Goal: Transaction & Acquisition: Book appointment/travel/reservation

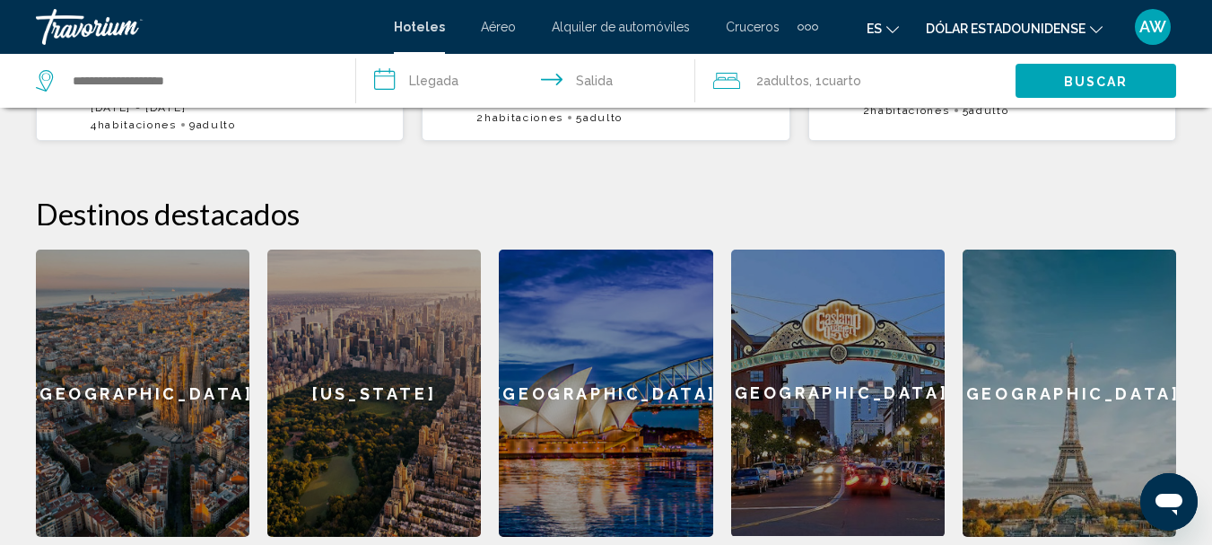
scroll to position [702, 0]
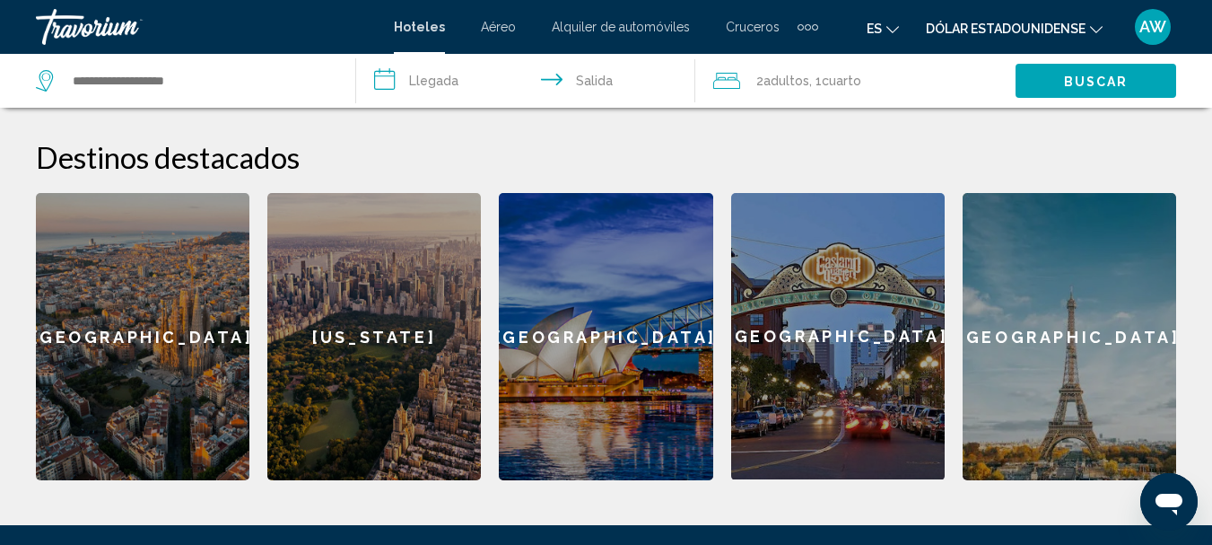
click at [337, 308] on div "[US_STATE]" at bounding box center [374, 336] width 214 height 287
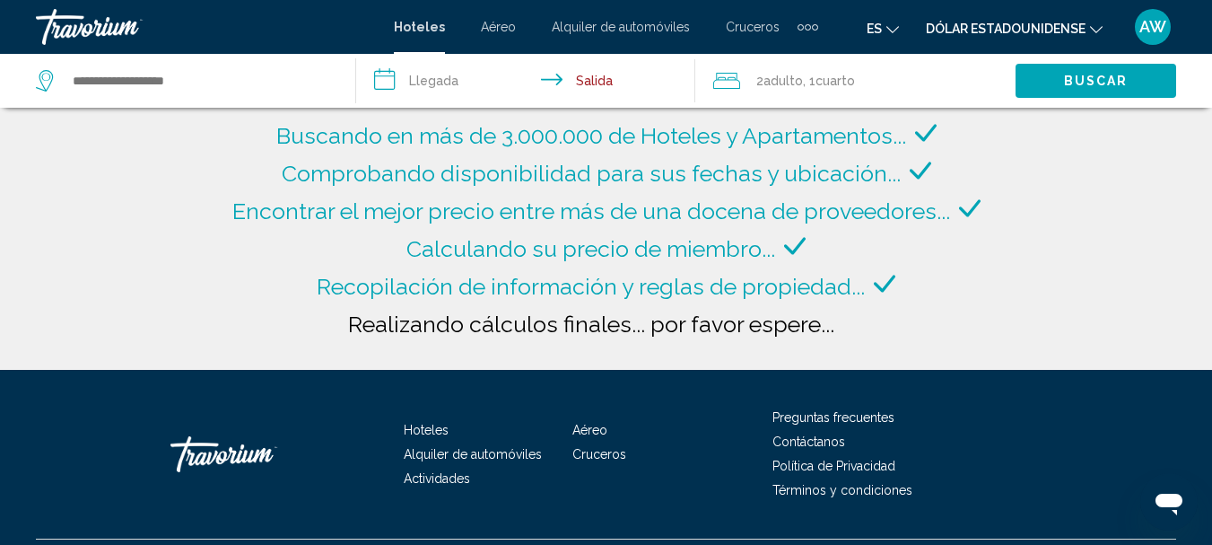
type input "**********"
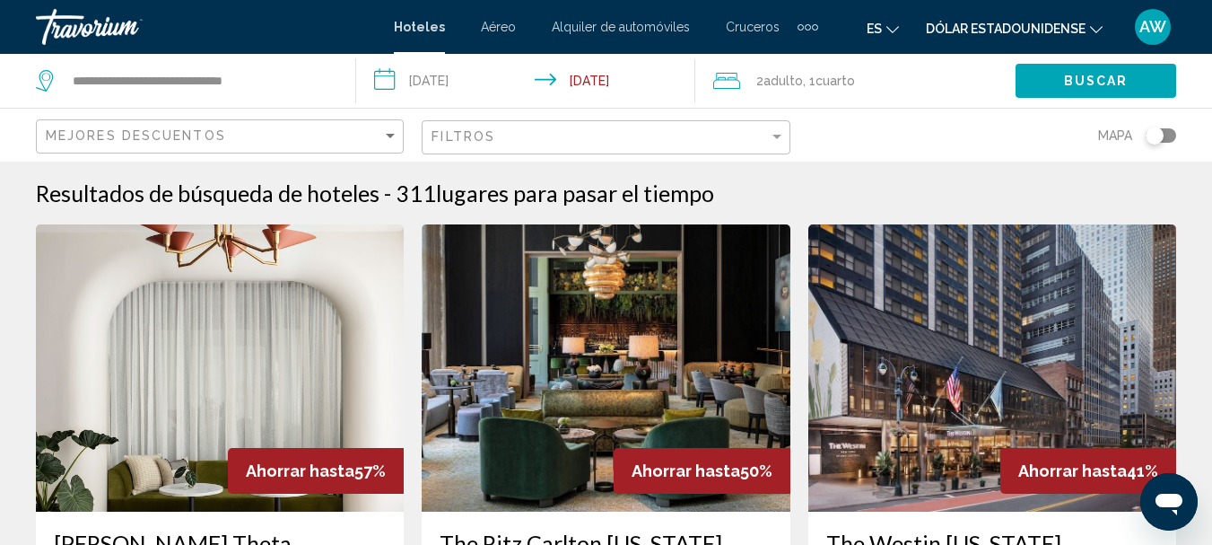
click at [471, 77] on input "**********" at bounding box center [528, 83] width 345 height 59
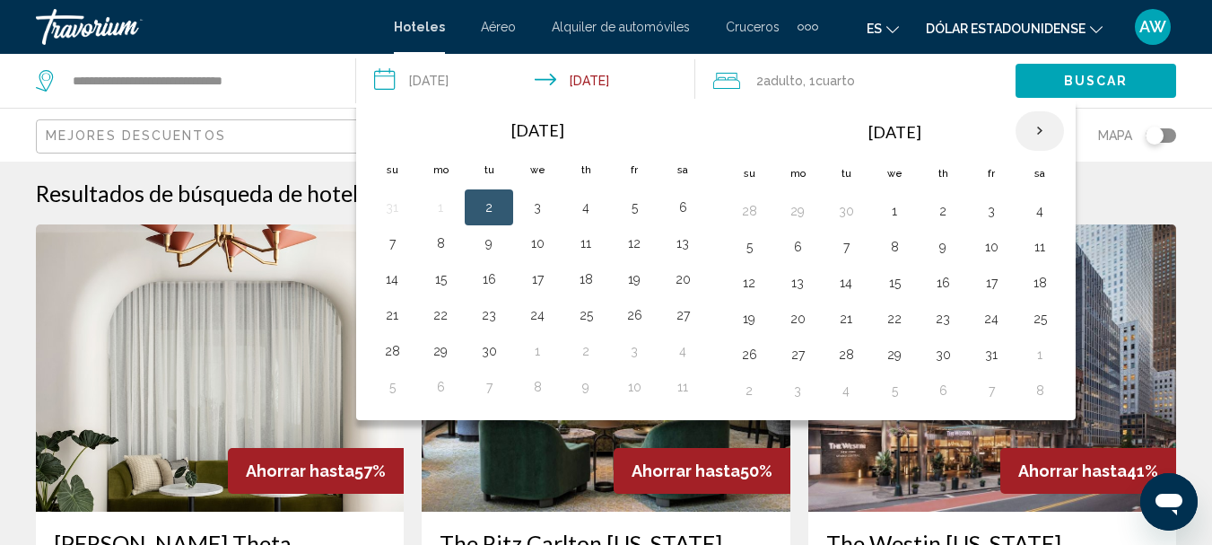
click at [1034, 127] on th "Next month" at bounding box center [1040, 130] width 48 height 39
click at [1035, 284] on button "14" at bounding box center [1039, 282] width 29 height 25
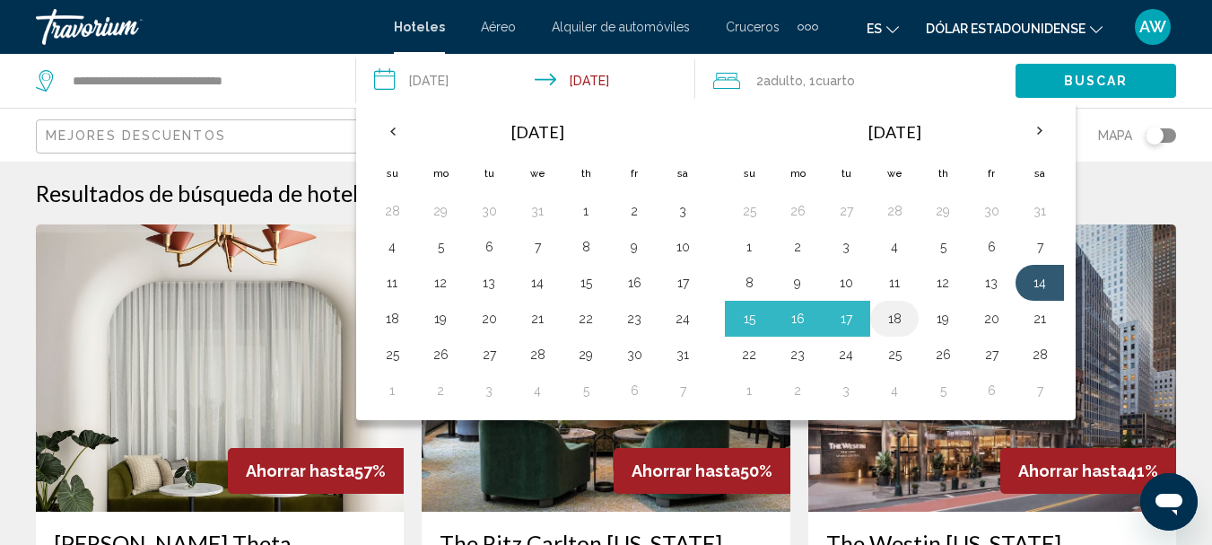
click at [894, 320] on button "18" at bounding box center [894, 318] width 29 height 25
type input "**********"
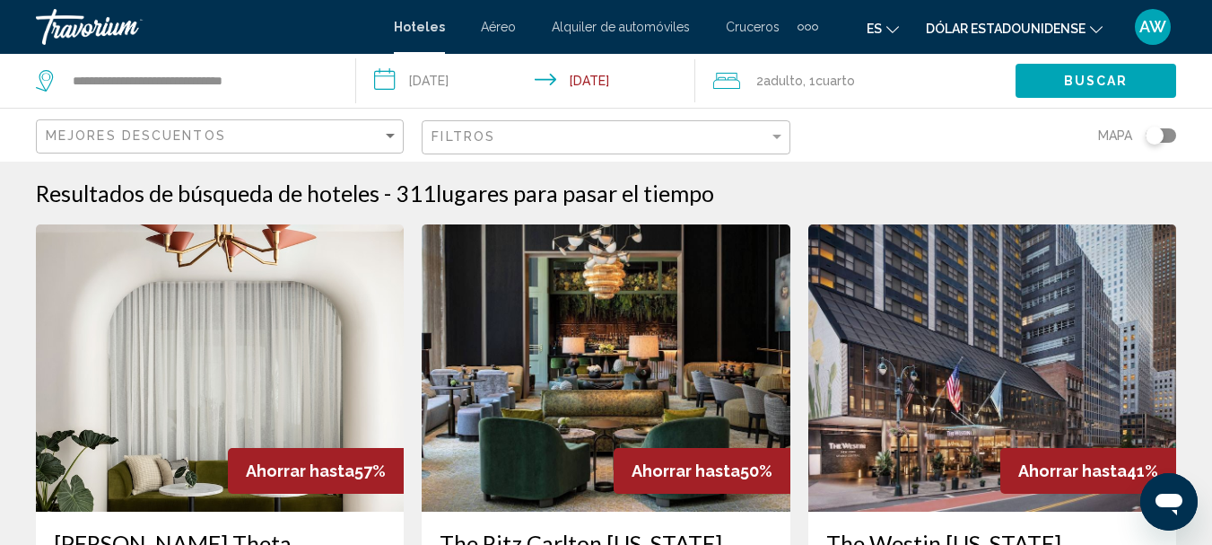
click at [791, 79] on span "Adulto" at bounding box center [782, 81] width 39 height 14
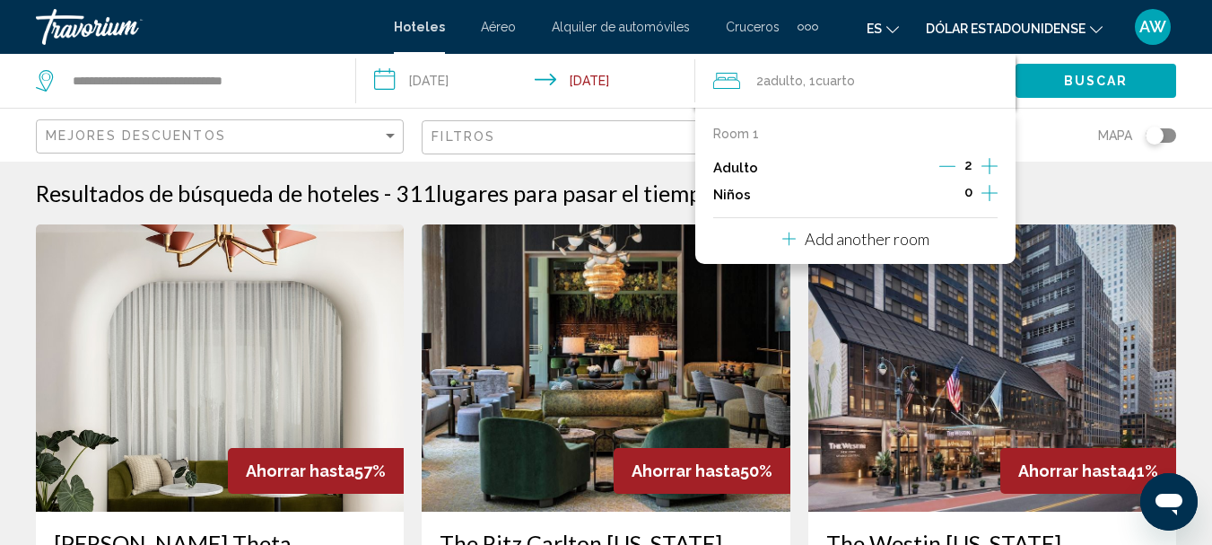
click at [791, 79] on span "Adulto" at bounding box center [782, 81] width 39 height 14
click at [867, 232] on p "Add another room" at bounding box center [867, 239] width 125 height 20
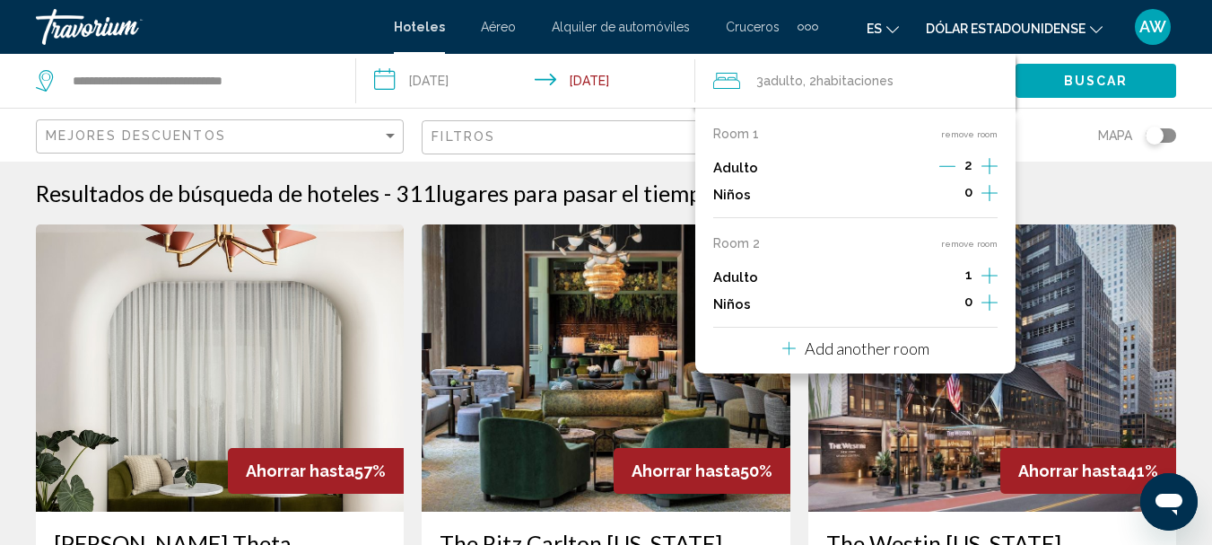
click at [870, 348] on p "Add another room" at bounding box center [867, 348] width 125 height 20
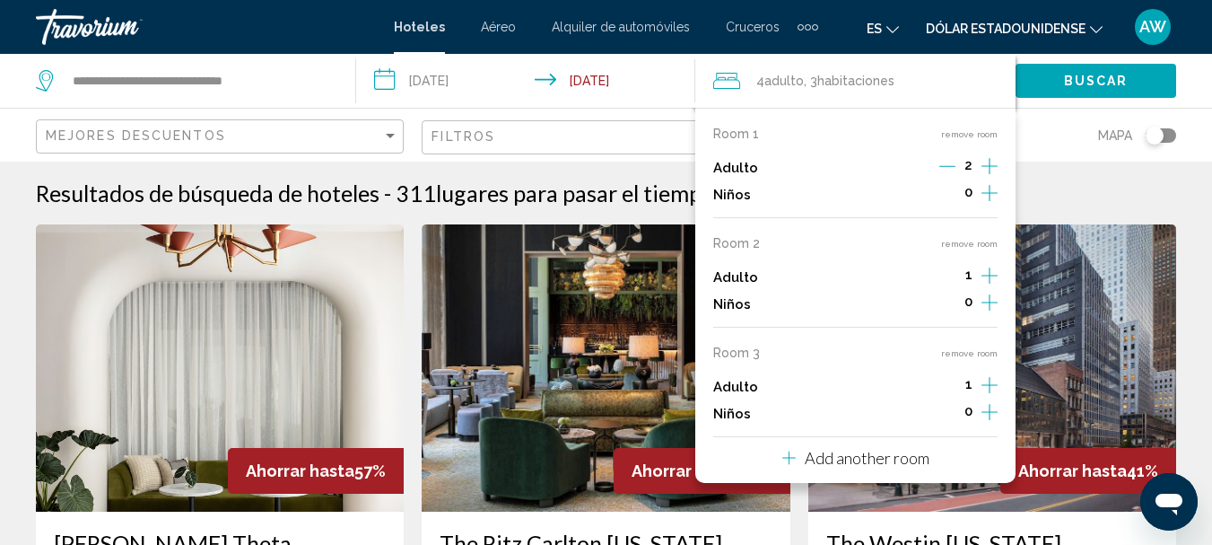
click at [989, 177] on icon "Increment adults" at bounding box center [989, 166] width 16 height 22
click at [843, 458] on p "Add another room" at bounding box center [867, 458] width 125 height 20
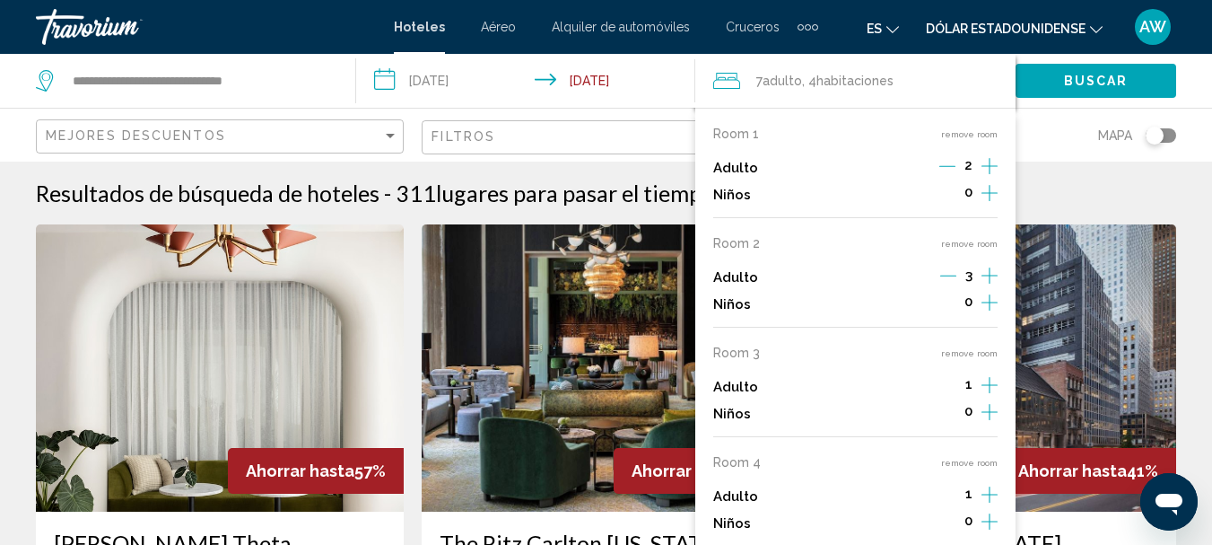
click at [989, 177] on icon "Increment adults" at bounding box center [989, 166] width 16 height 22
click at [987, 177] on icon "Increment adults" at bounding box center [989, 166] width 16 height 22
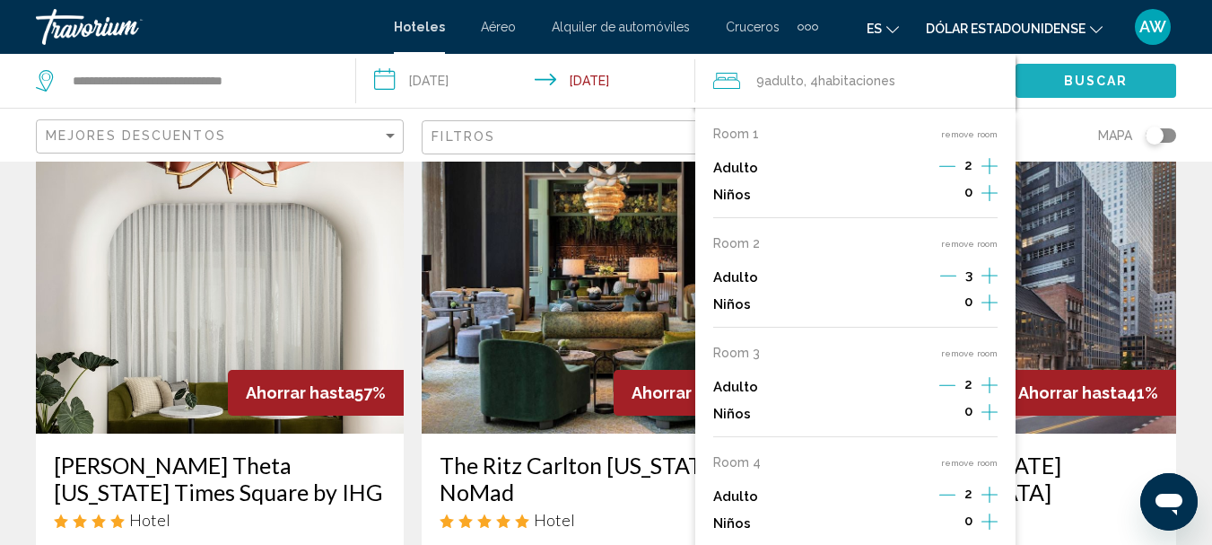
click at [1104, 83] on span "Buscar" at bounding box center [1096, 81] width 65 height 14
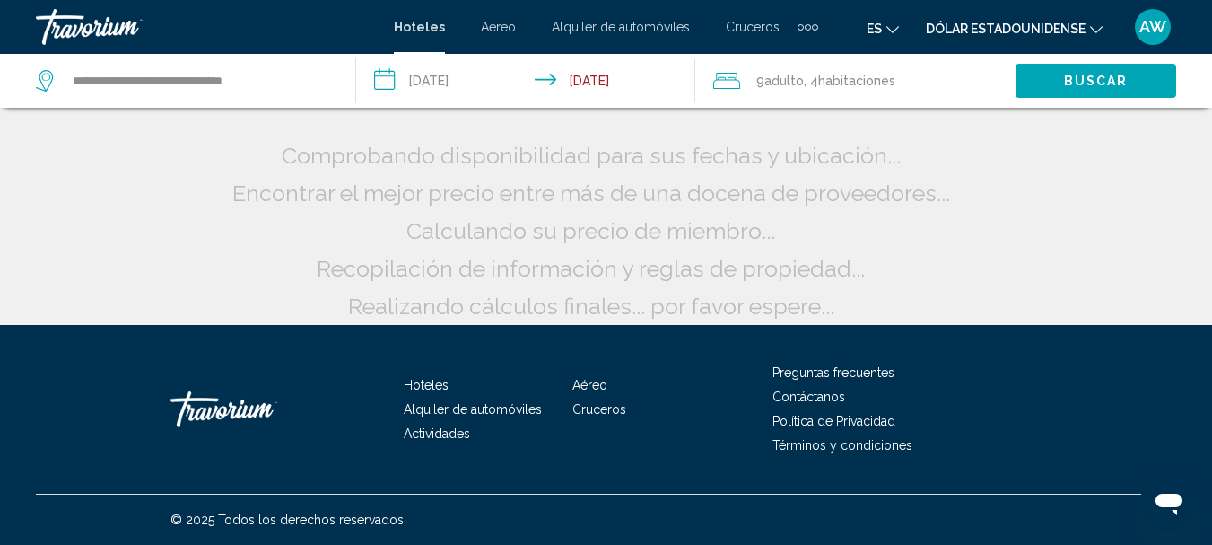
scroll to position [45, 0]
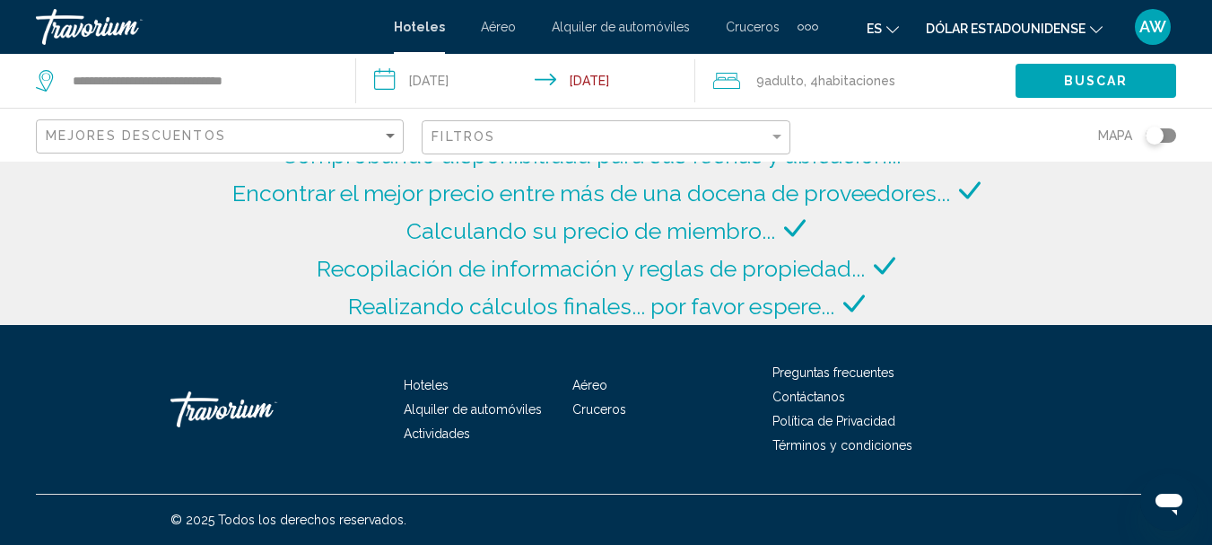
scroll to position [18, 0]
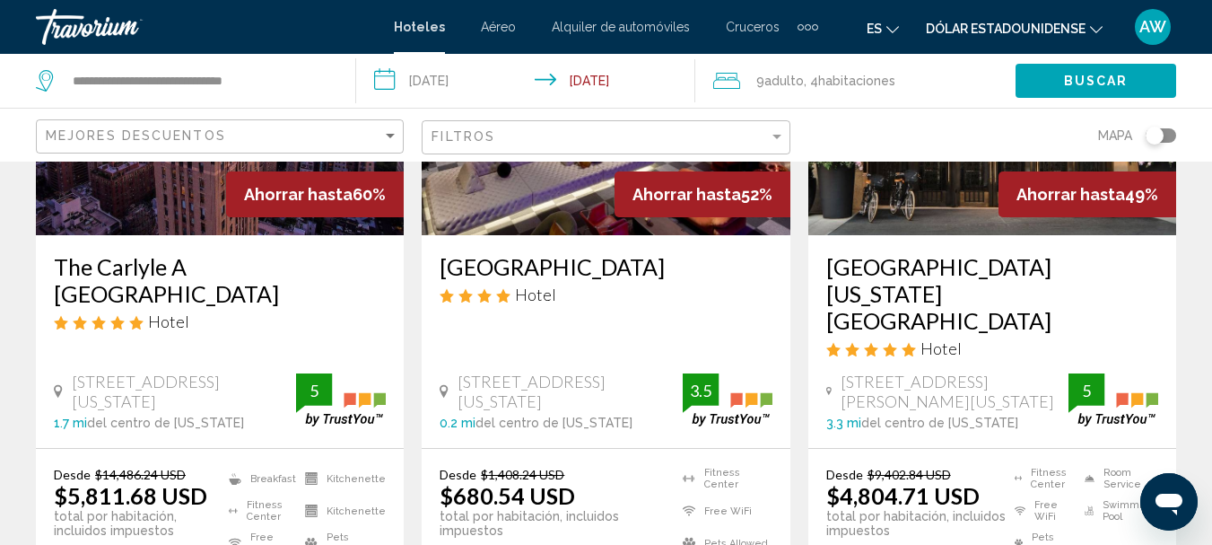
scroll to position [352, 0]
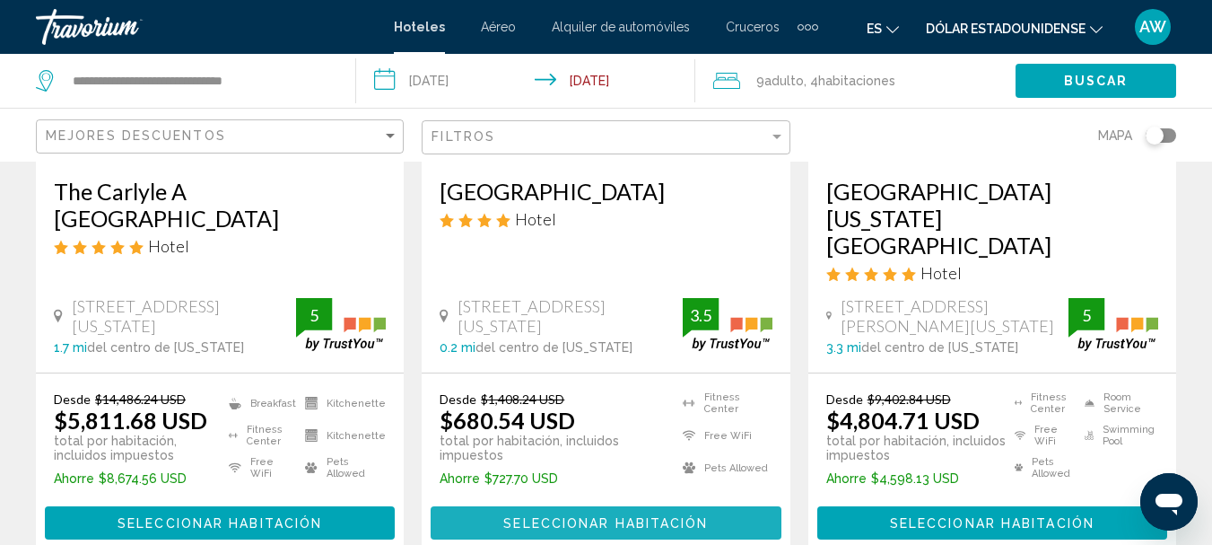
click at [587, 516] on span "Seleccionar habitación" at bounding box center [605, 523] width 205 height 14
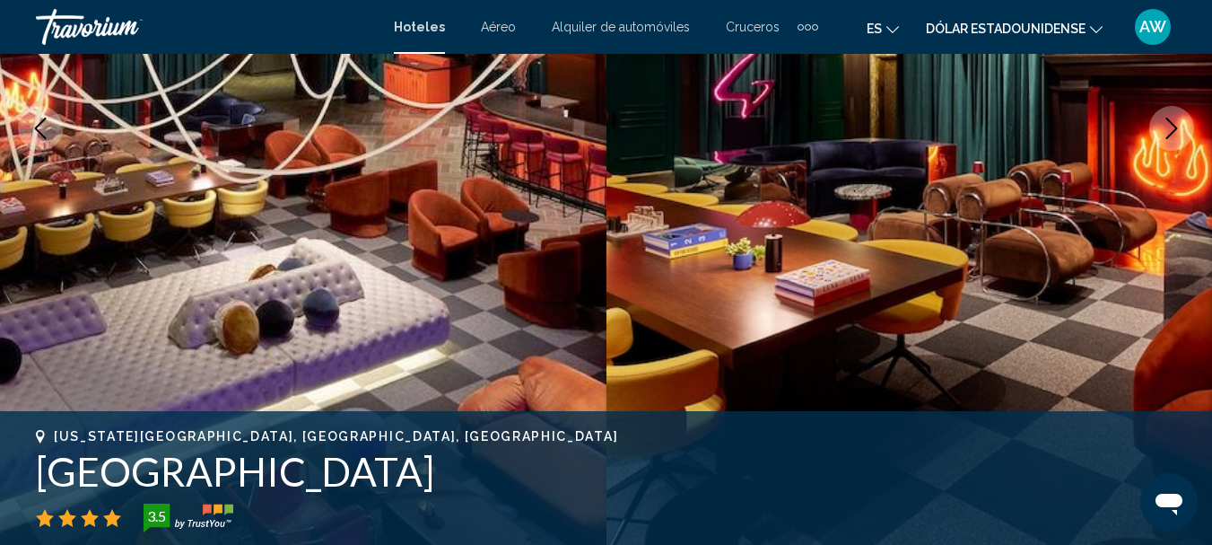
scroll to position [208, 0]
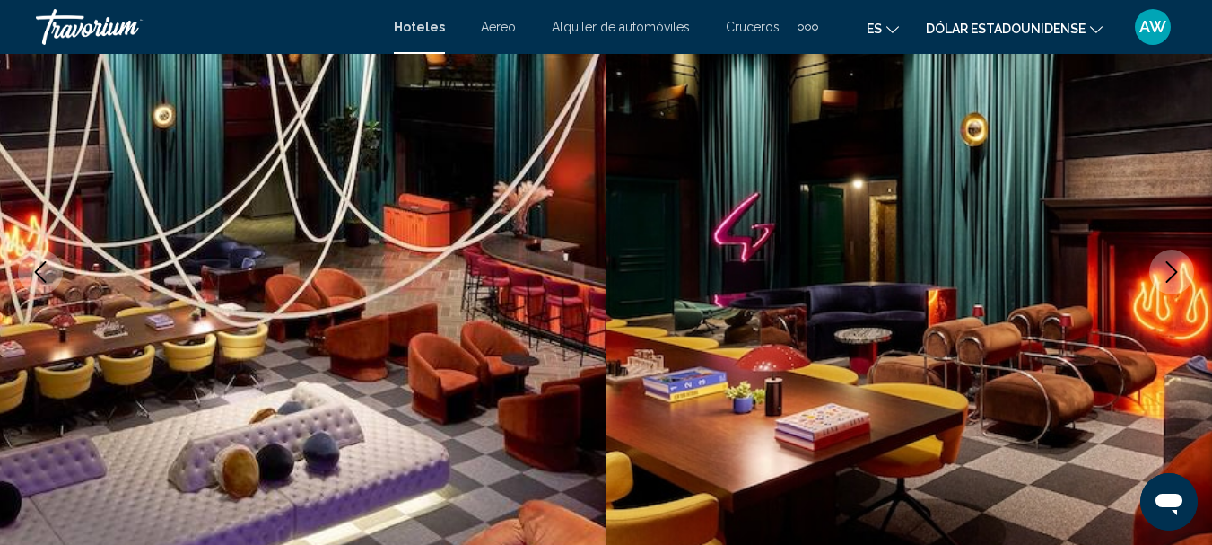
click at [1174, 267] on icon "Next image" at bounding box center [1172, 272] width 22 height 22
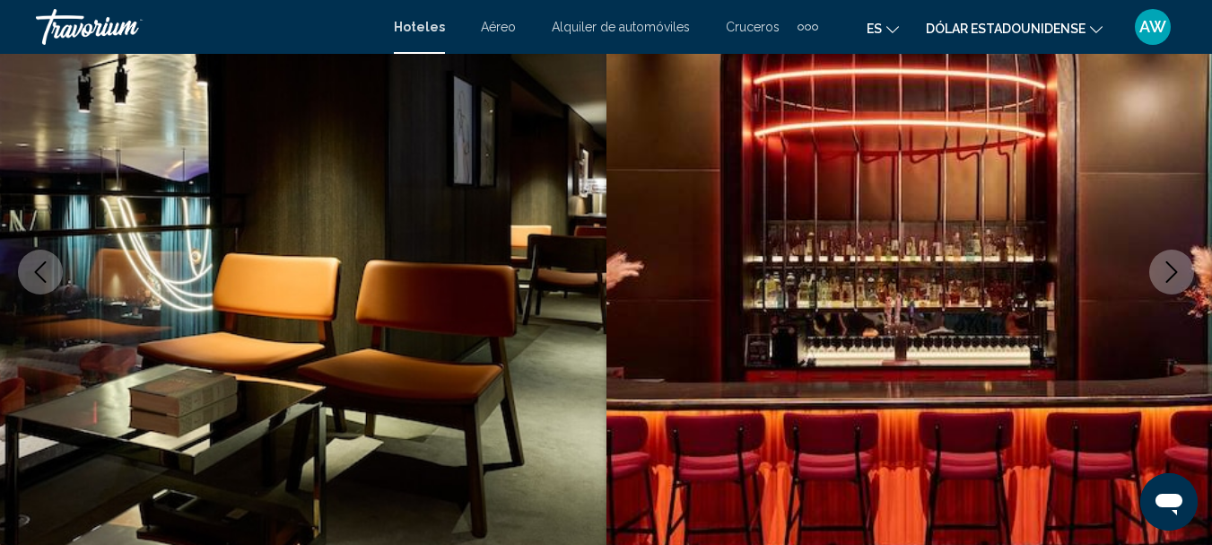
click at [1174, 267] on icon "Next image" at bounding box center [1172, 272] width 22 height 22
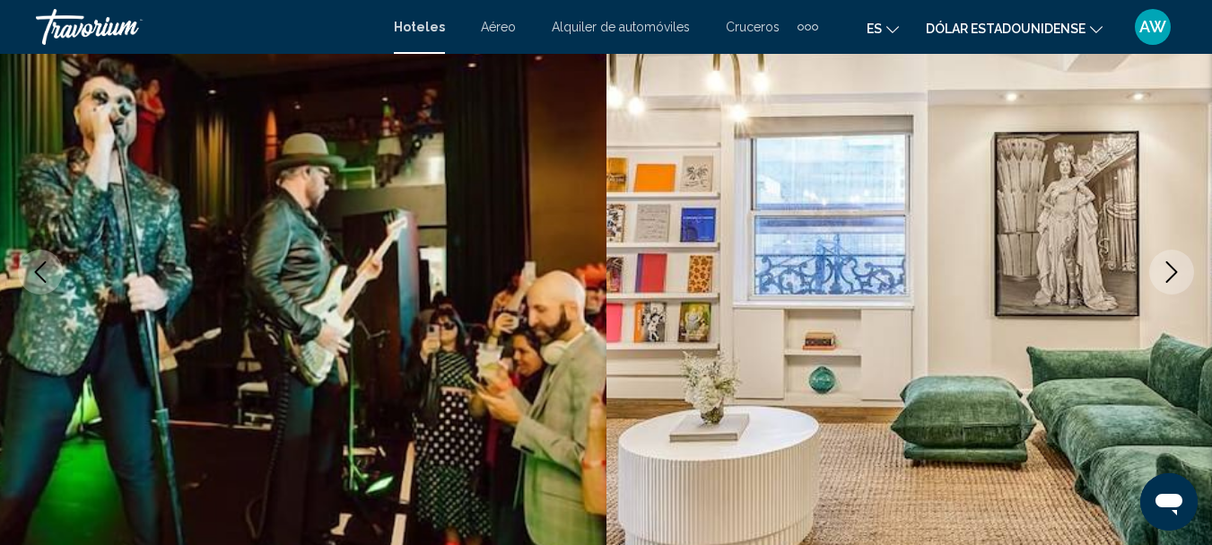
click at [1174, 267] on icon "Next image" at bounding box center [1172, 272] width 22 height 22
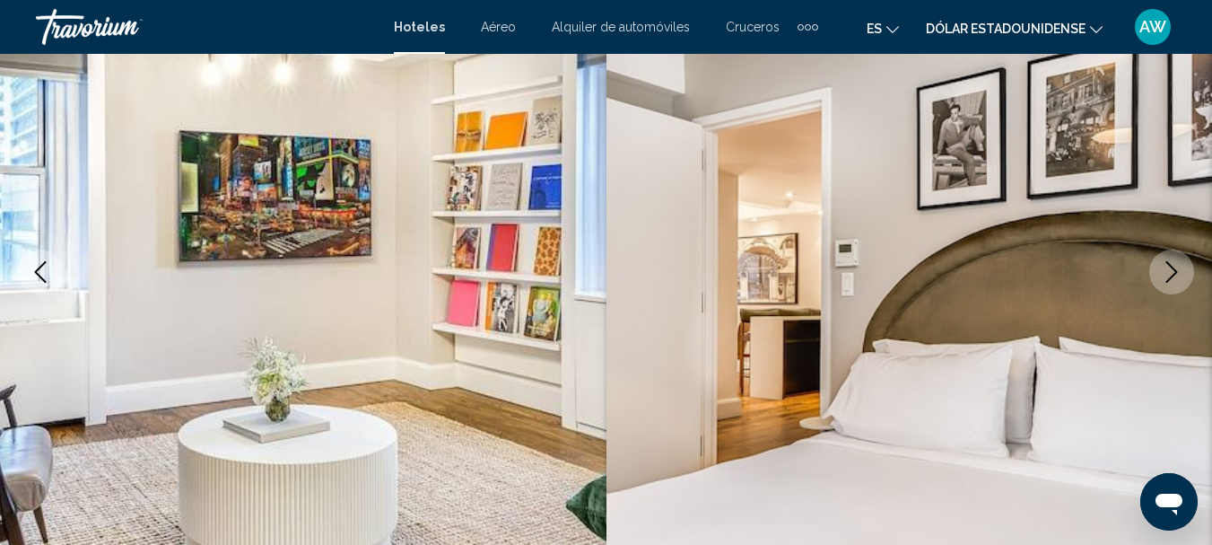
click at [1174, 267] on icon "Next image" at bounding box center [1172, 272] width 22 height 22
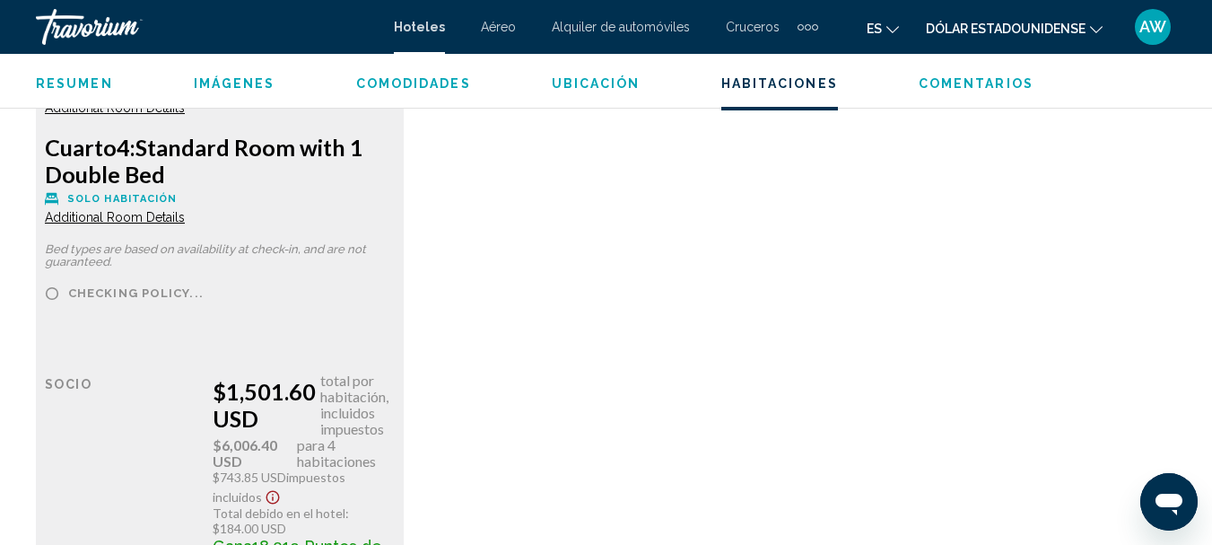
scroll to position [12021, 0]
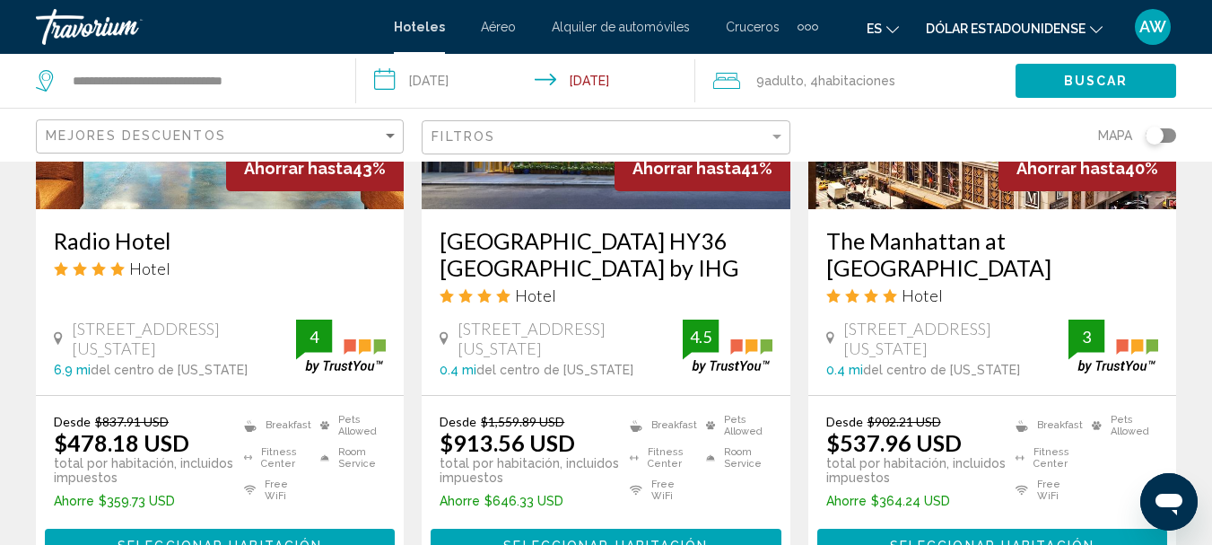
scroll to position [1777, 0]
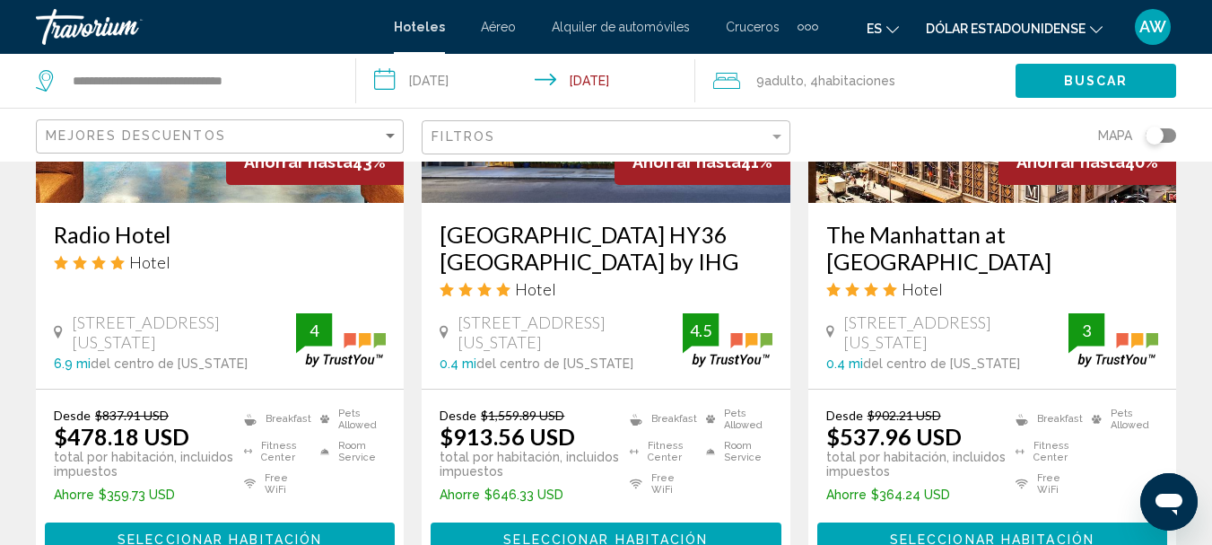
click at [1019, 532] on span "Seleccionar habitación" at bounding box center [992, 539] width 205 height 14
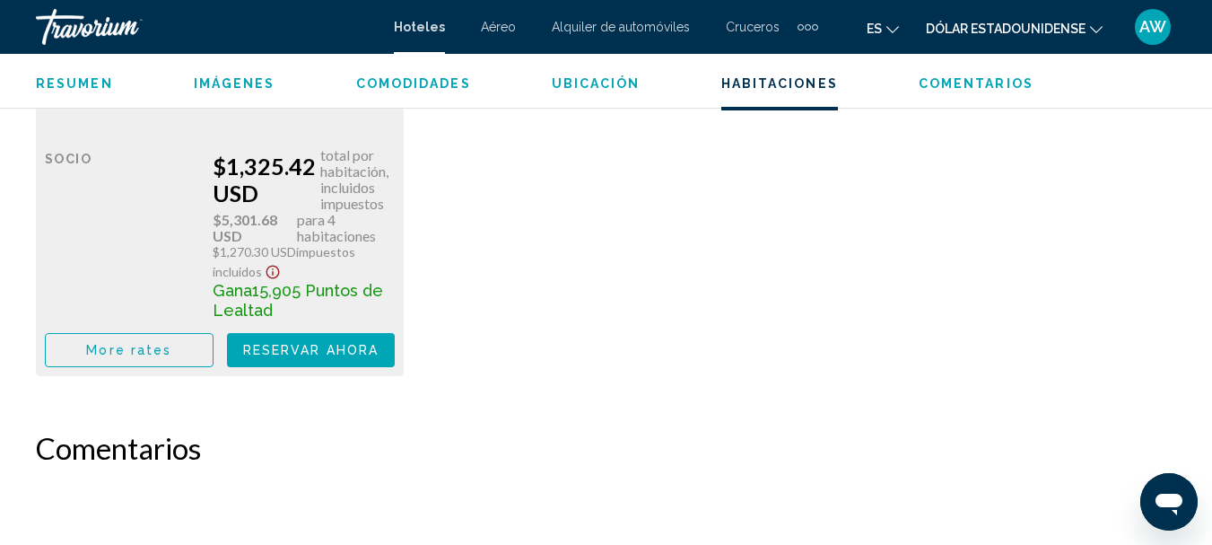
scroll to position [7703, 0]
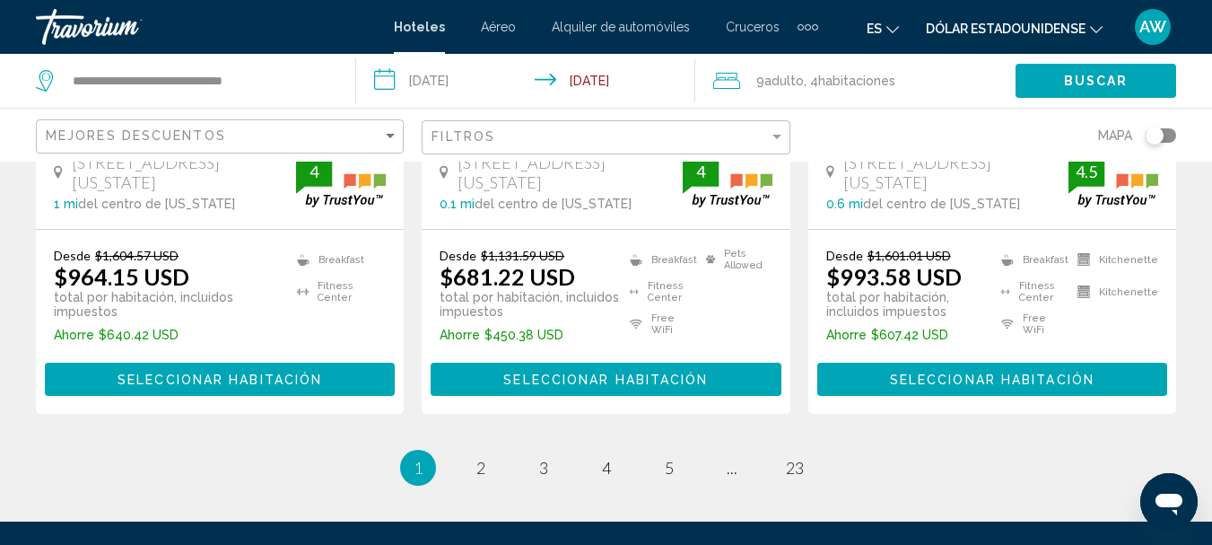
scroll to position [2669, 0]
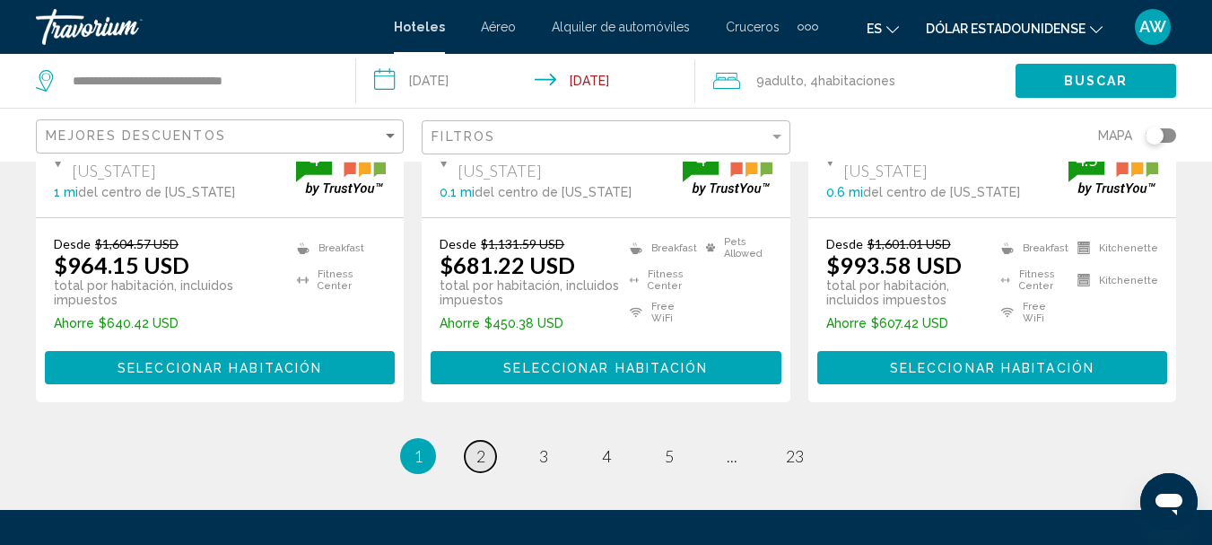
click at [477, 446] on span "2" at bounding box center [480, 456] width 9 height 20
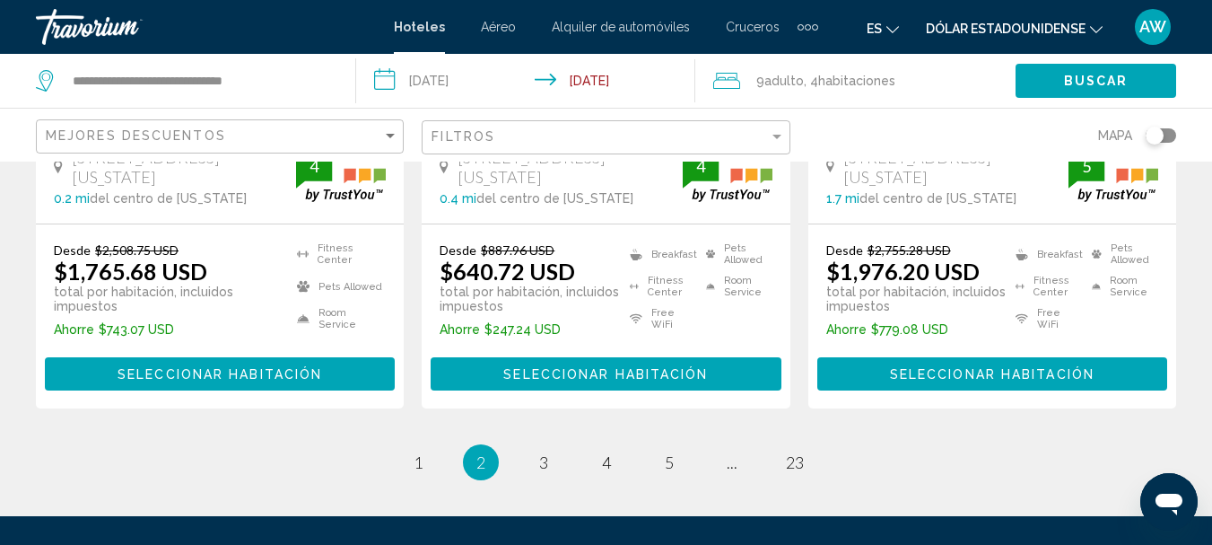
scroll to position [2652, 0]
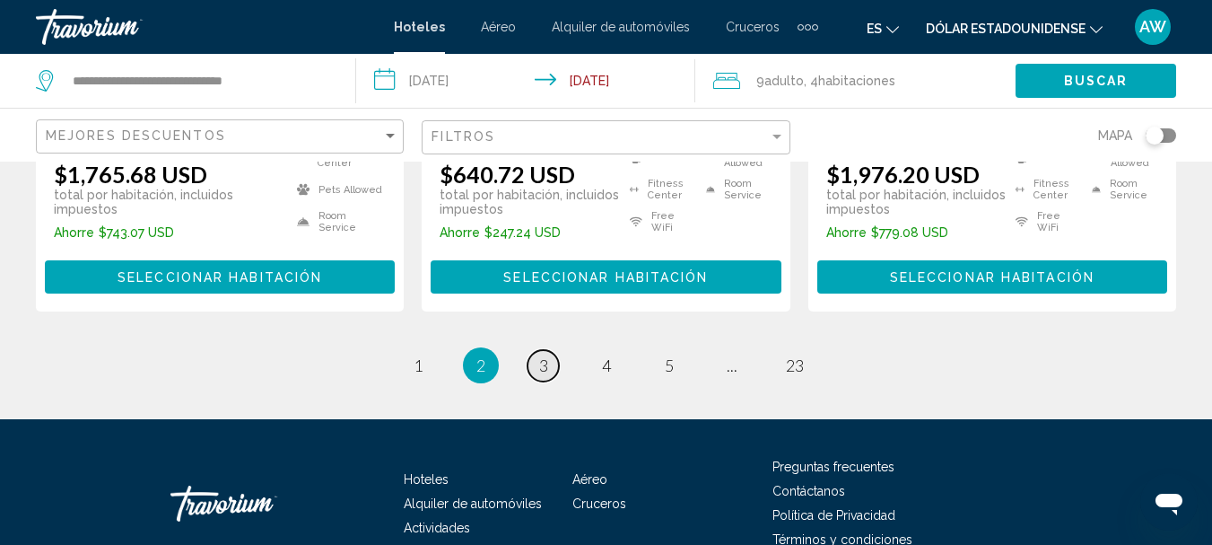
click at [545, 355] on span "3" at bounding box center [543, 365] width 9 height 20
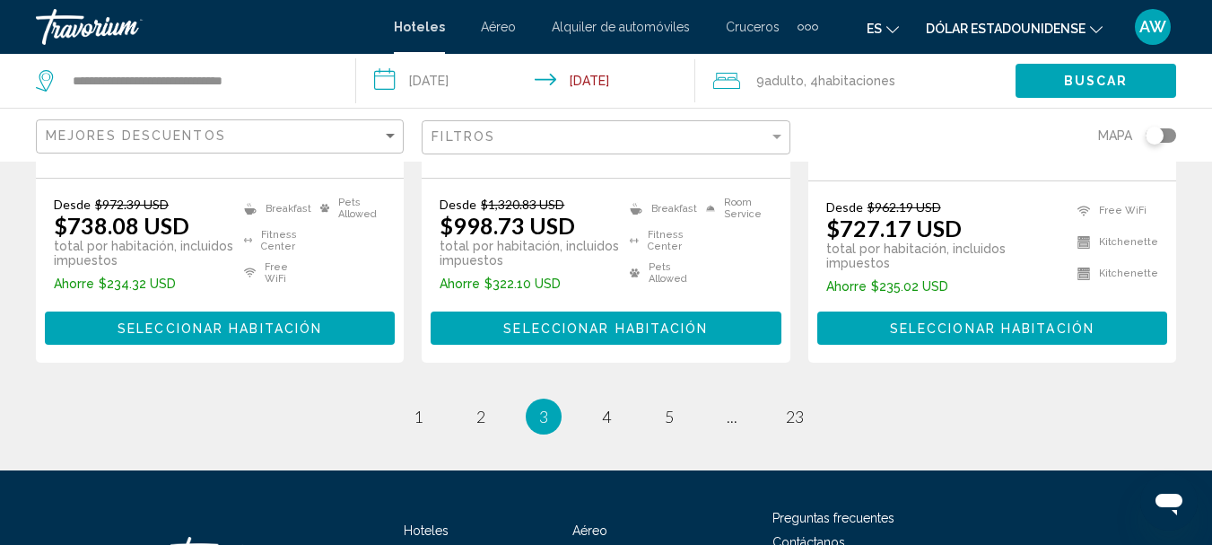
scroll to position [2693, 0]
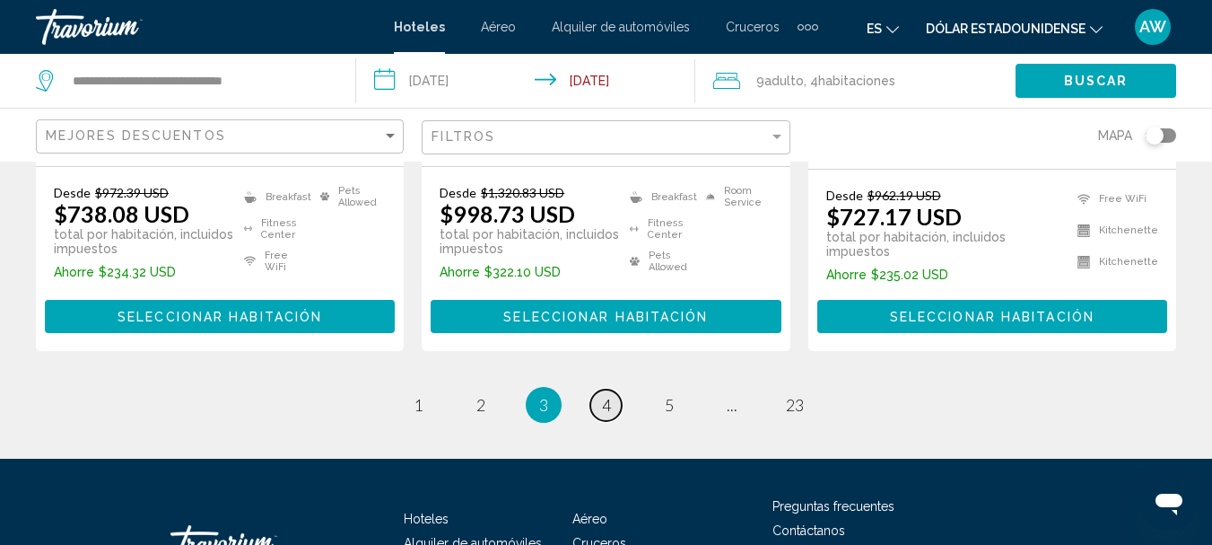
click at [604, 395] on span "4" at bounding box center [606, 405] width 9 height 20
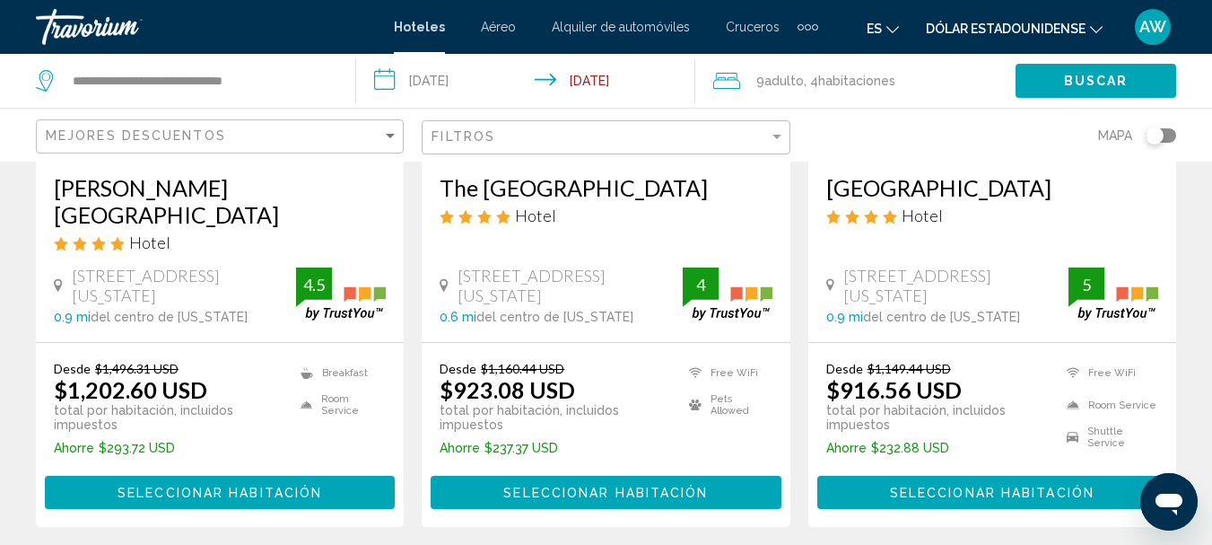
scroll to position [2482, 0]
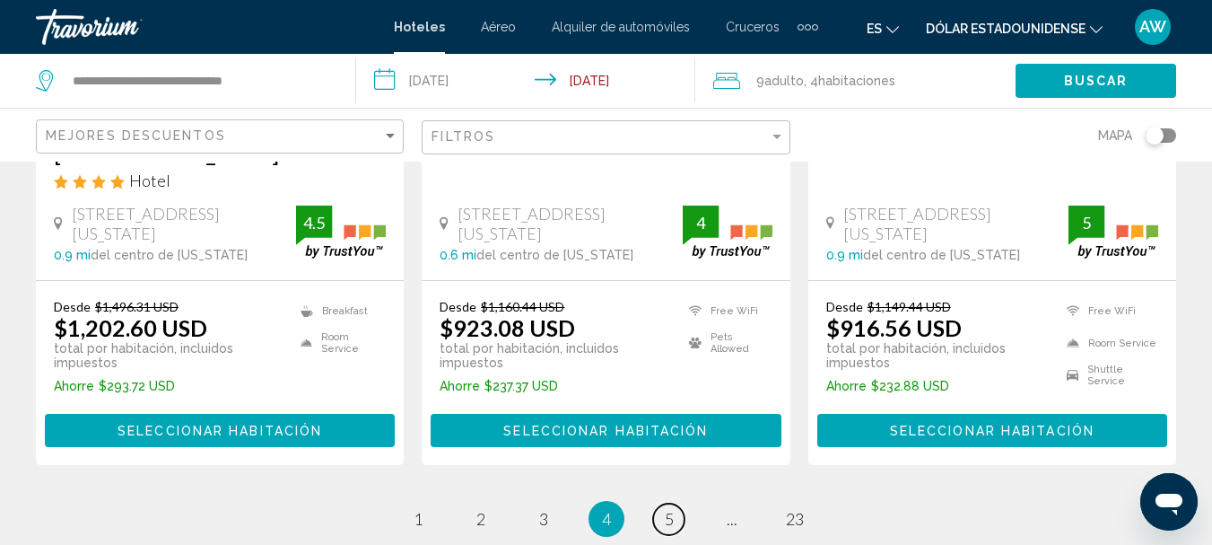
click at [673, 509] on span "5" at bounding box center [669, 519] width 9 height 20
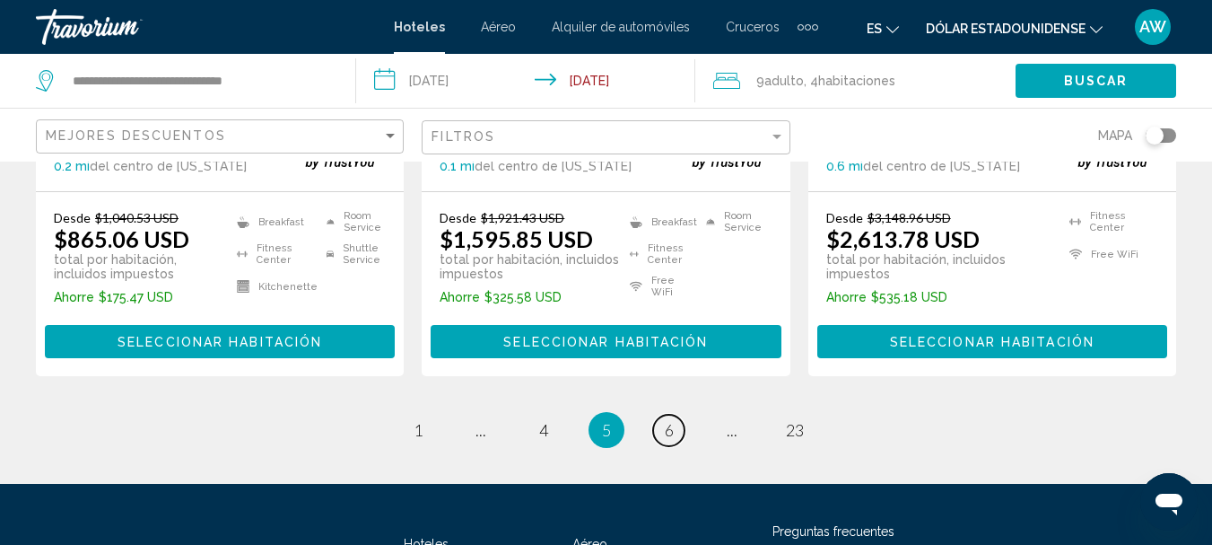
scroll to position [2670, 0]
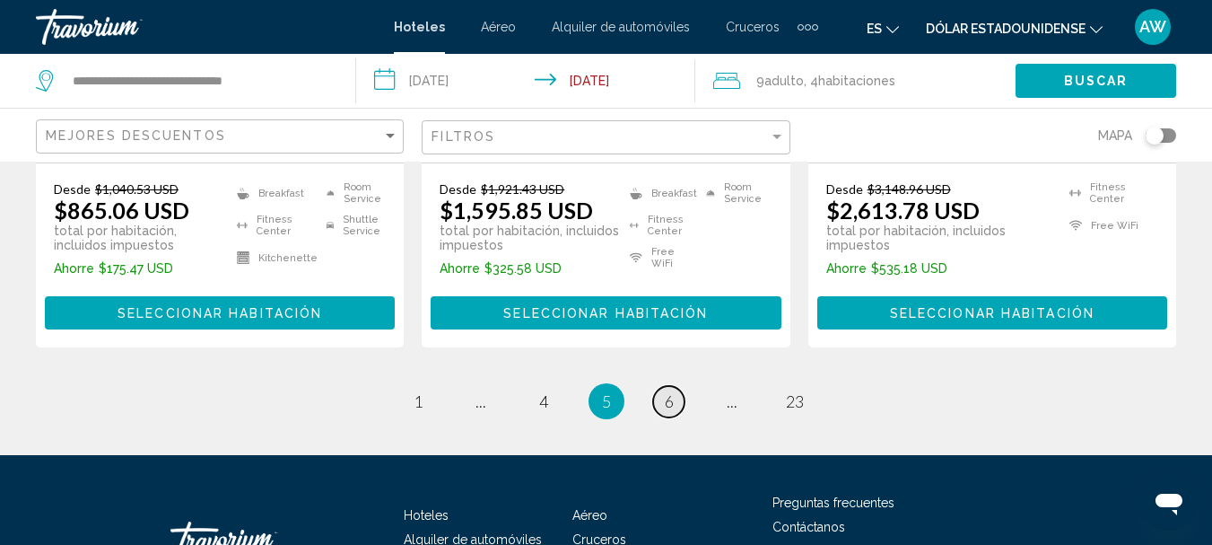
click at [660, 386] on link "page 6" at bounding box center [668, 401] width 31 height 31
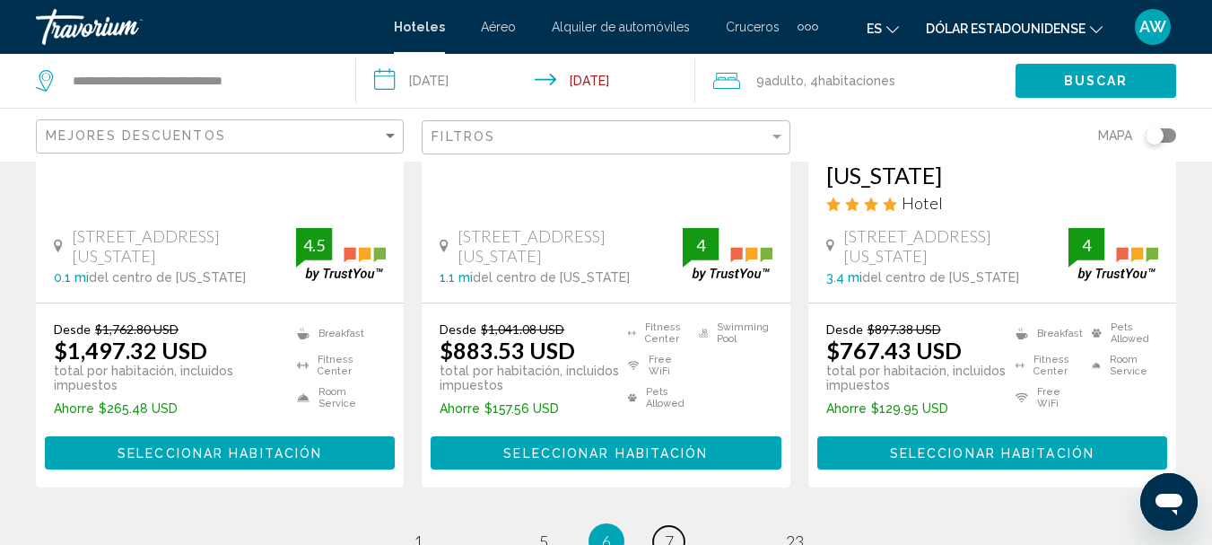
scroll to position [2648, 0]
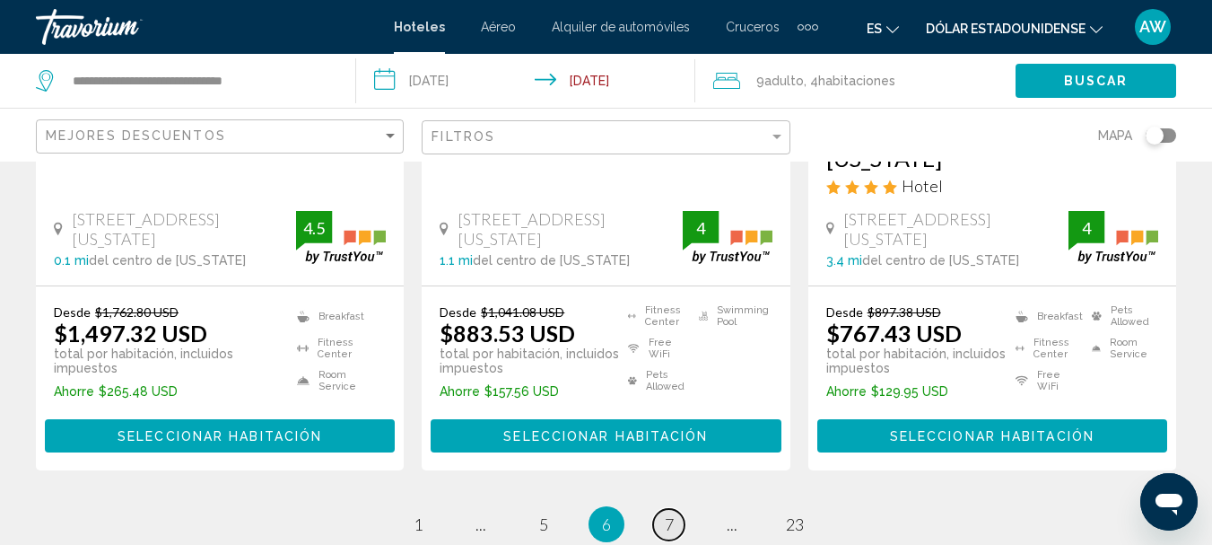
click at [663, 509] on link "page 7" at bounding box center [668, 524] width 31 height 31
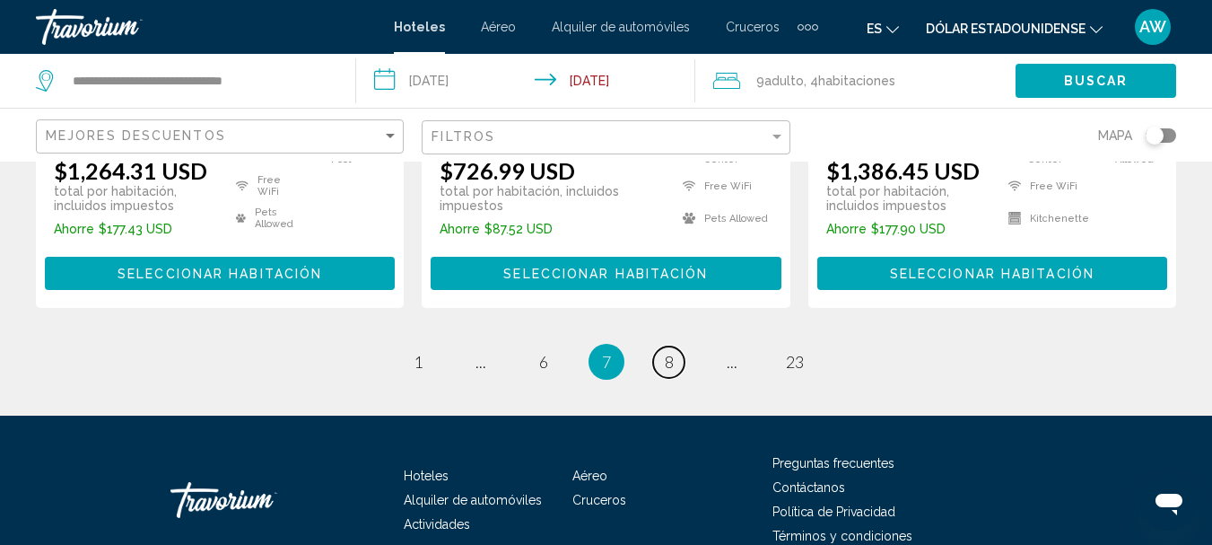
scroll to position [2718, 0]
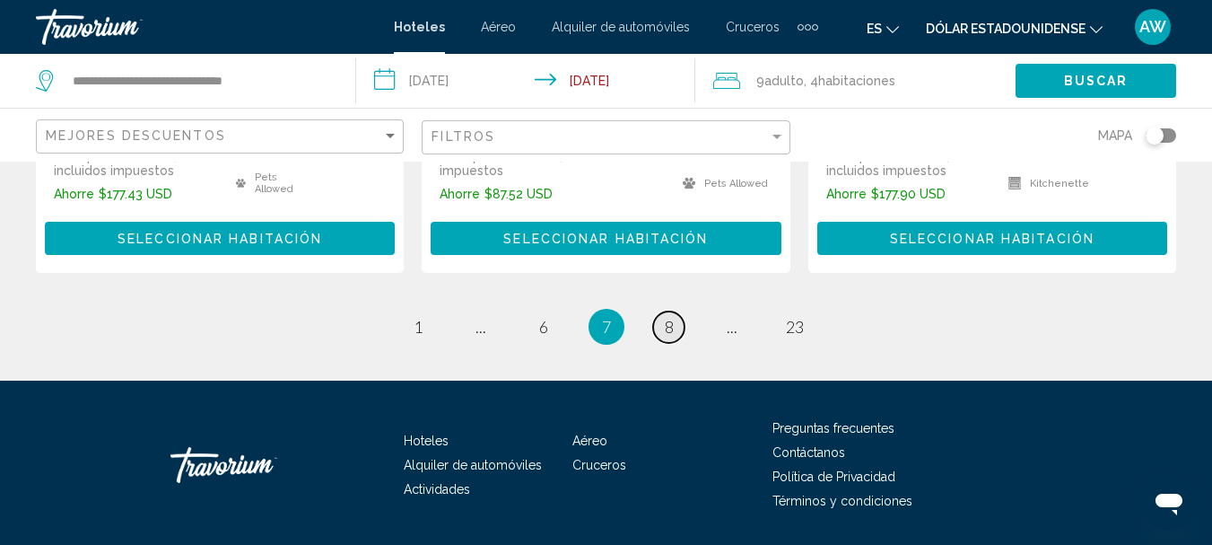
click at [663, 311] on link "page 8" at bounding box center [668, 326] width 31 height 31
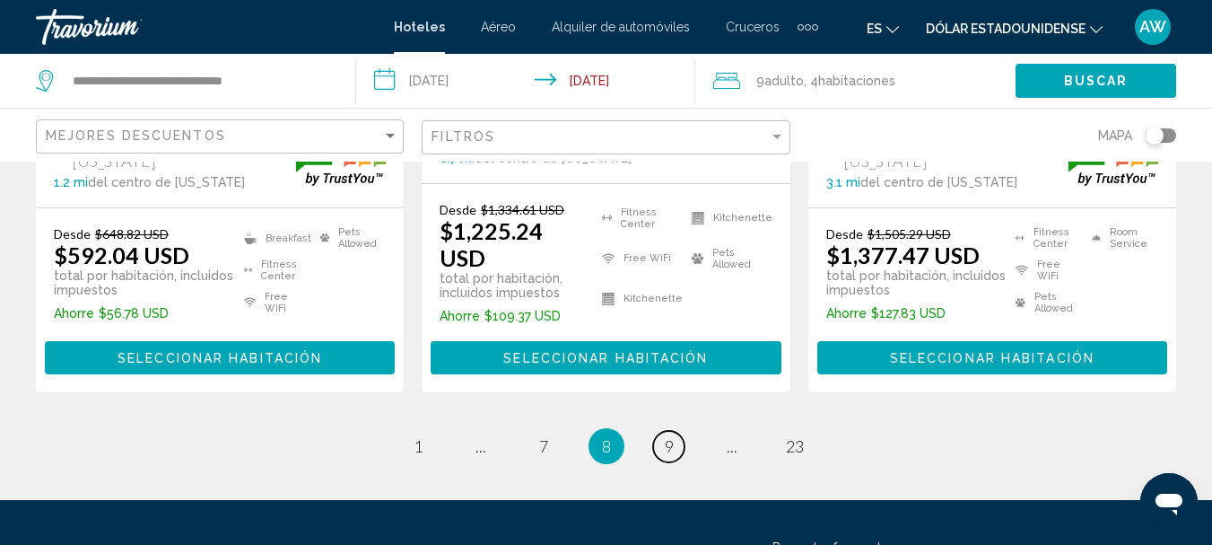
scroll to position [2720, 0]
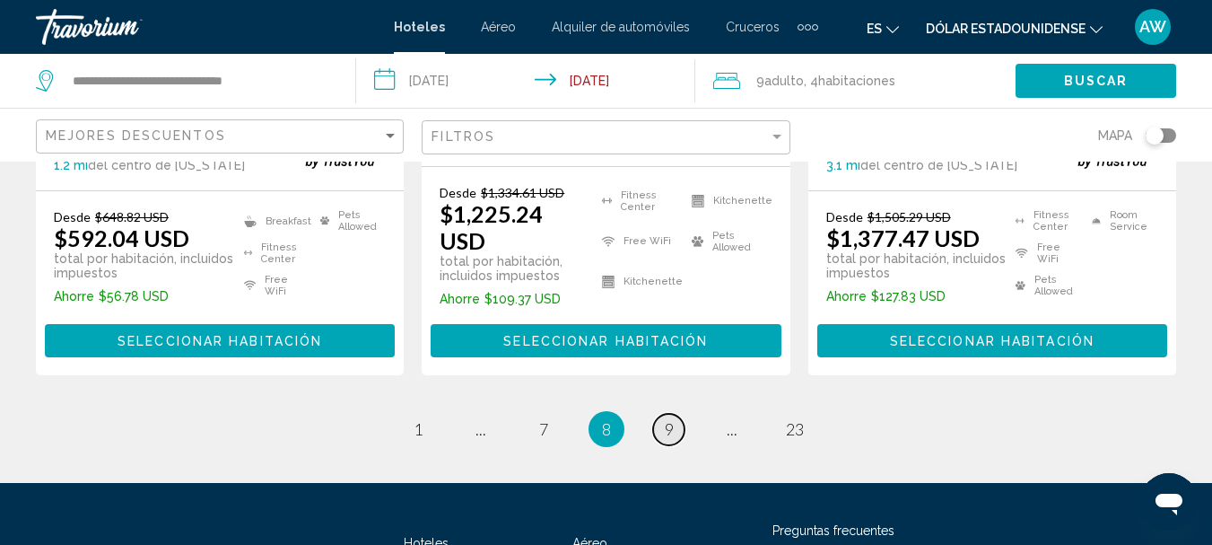
click at [659, 414] on link "page 9" at bounding box center [668, 429] width 31 height 31
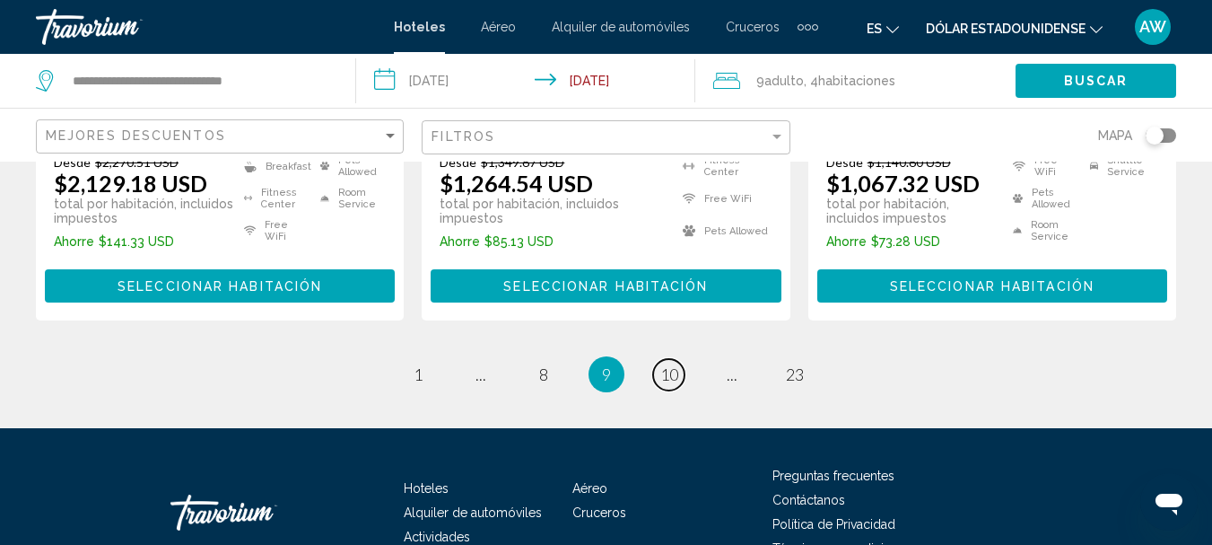
scroll to position [2696, 0]
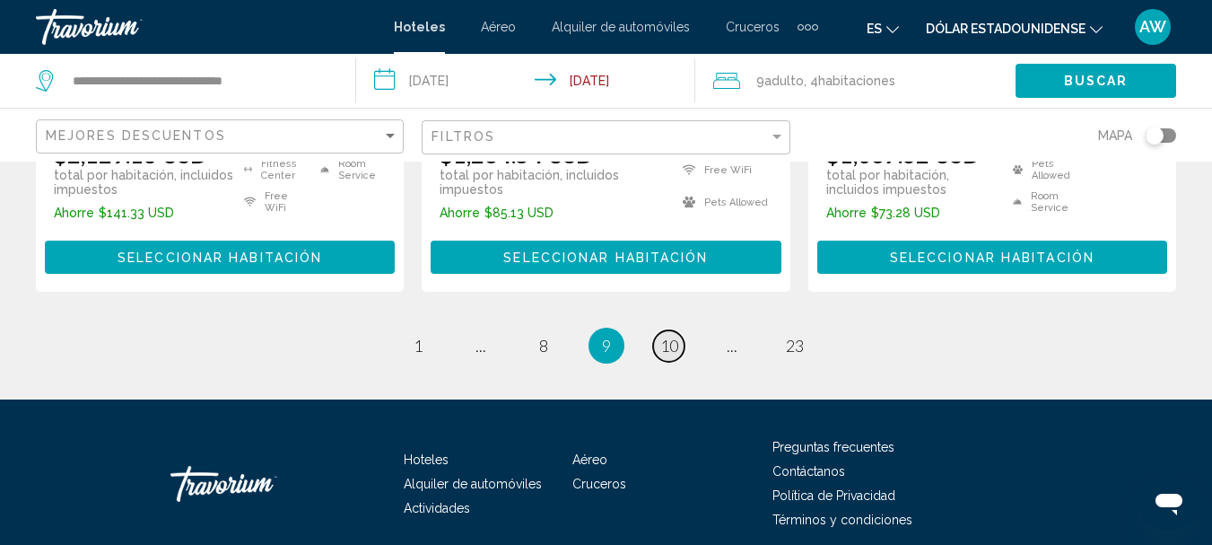
click at [672, 336] on span "10" at bounding box center [669, 346] width 18 height 20
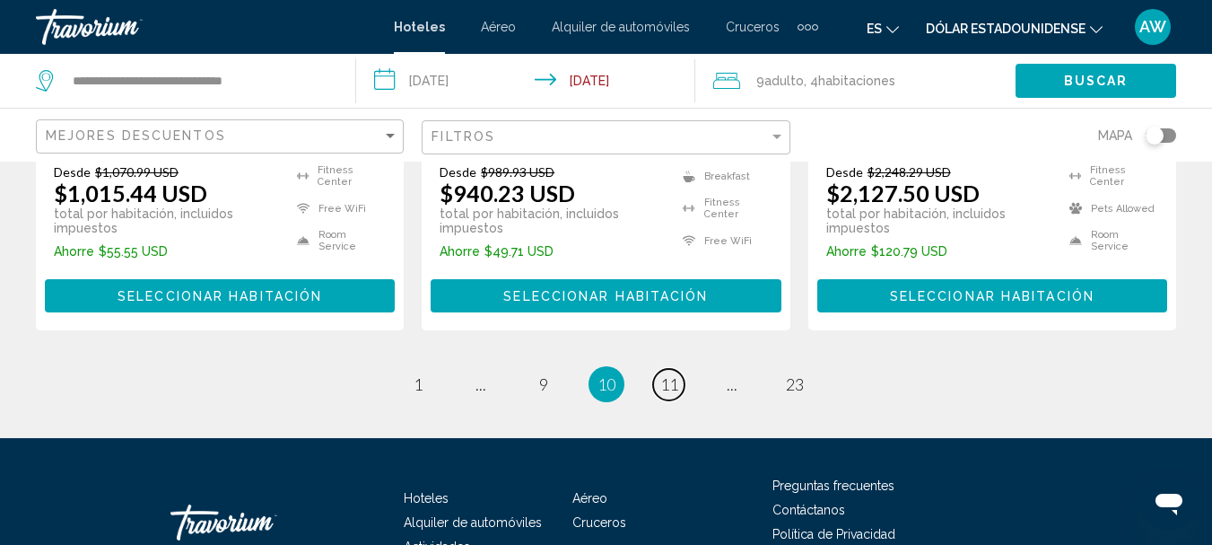
scroll to position [2726, 0]
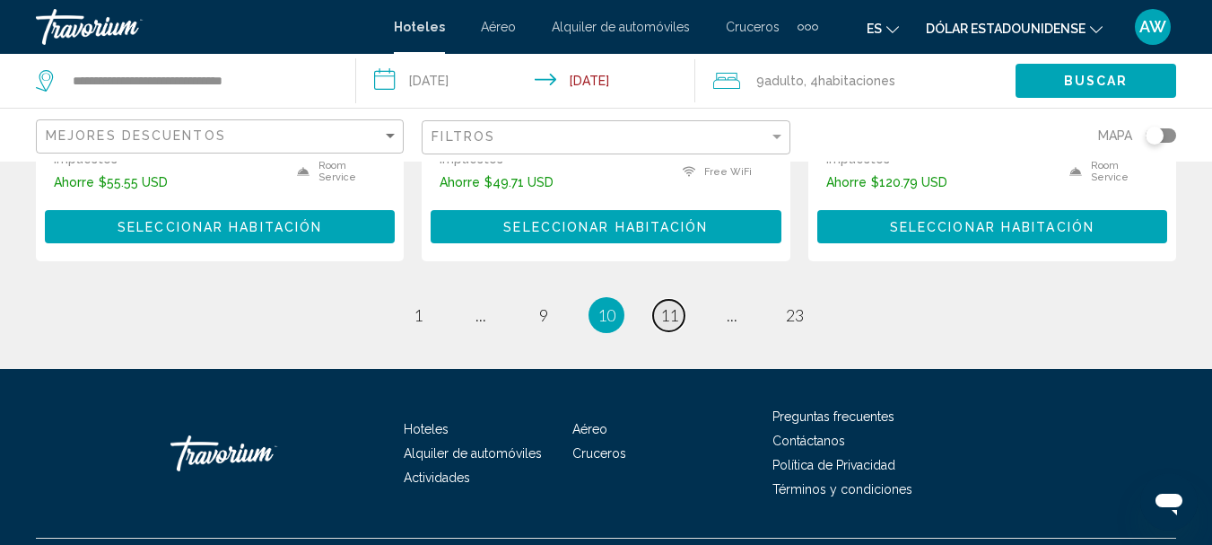
click at [667, 305] on span "11" at bounding box center [669, 315] width 18 height 20
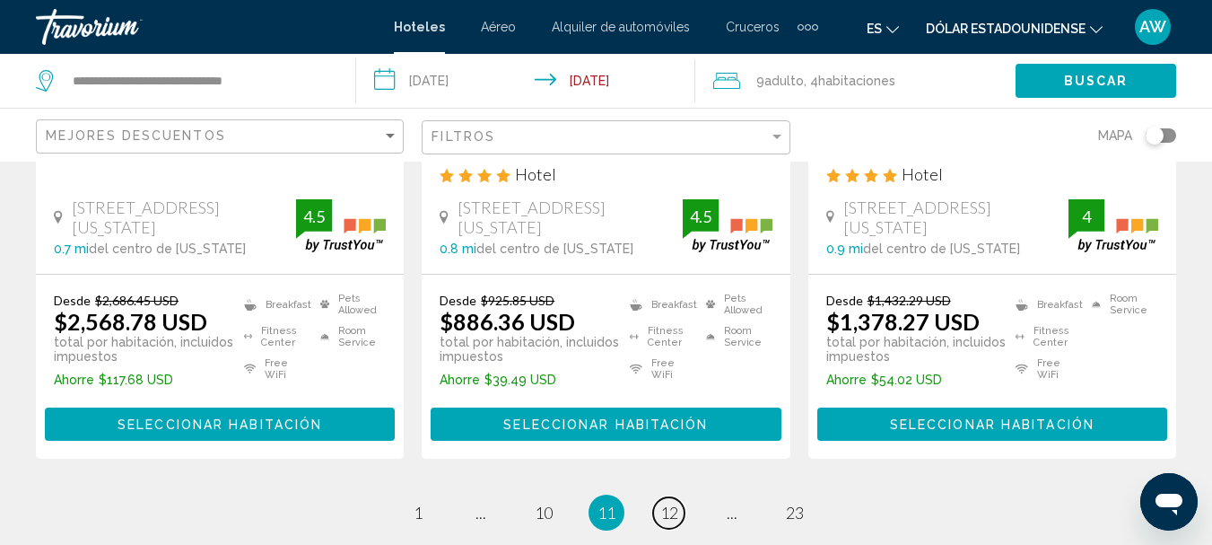
scroll to position [2577, 0]
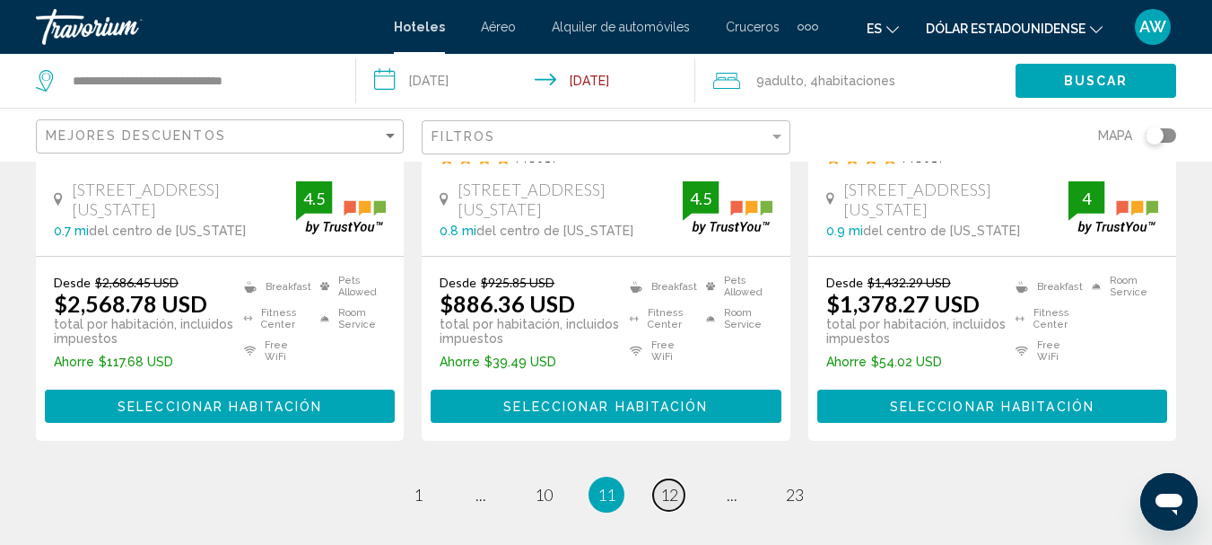
click at [673, 484] on span "12" at bounding box center [669, 494] width 18 height 20
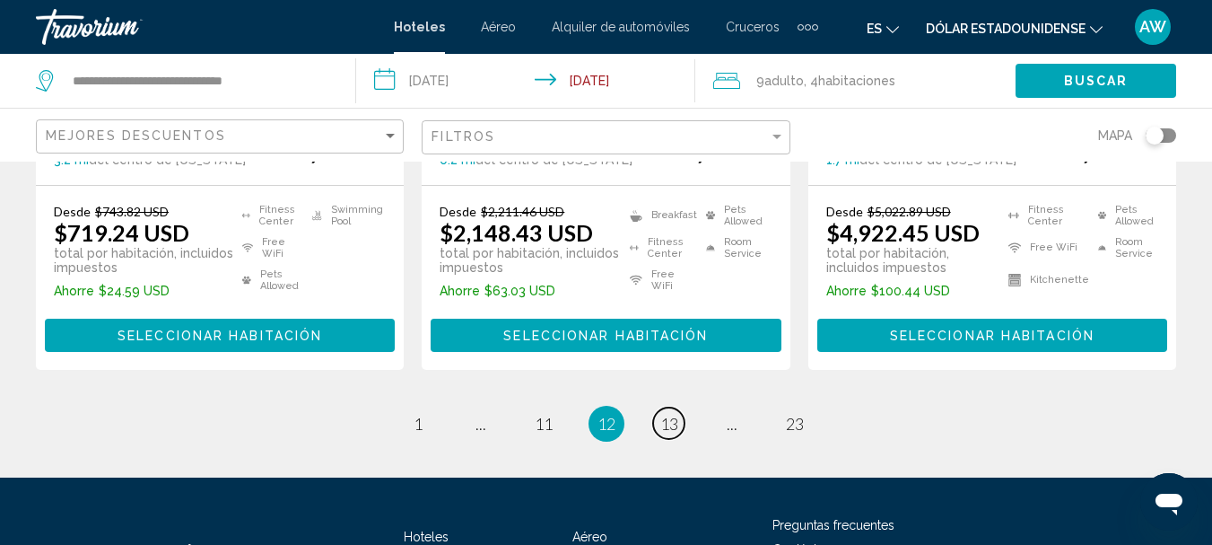
scroll to position [2650, 0]
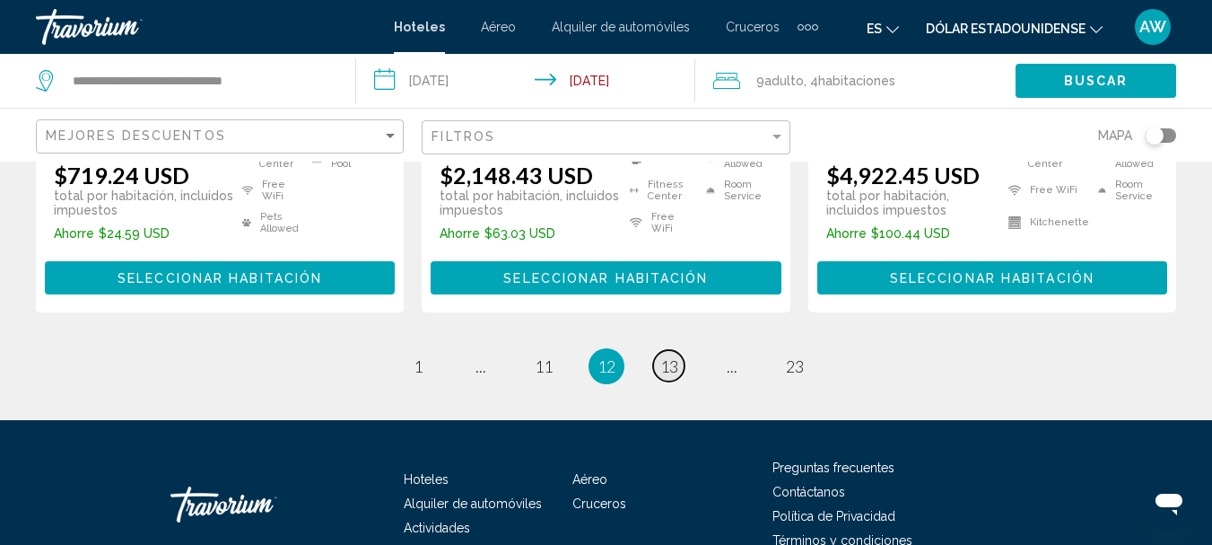
click at [662, 366] on span "13" at bounding box center [669, 366] width 18 height 20
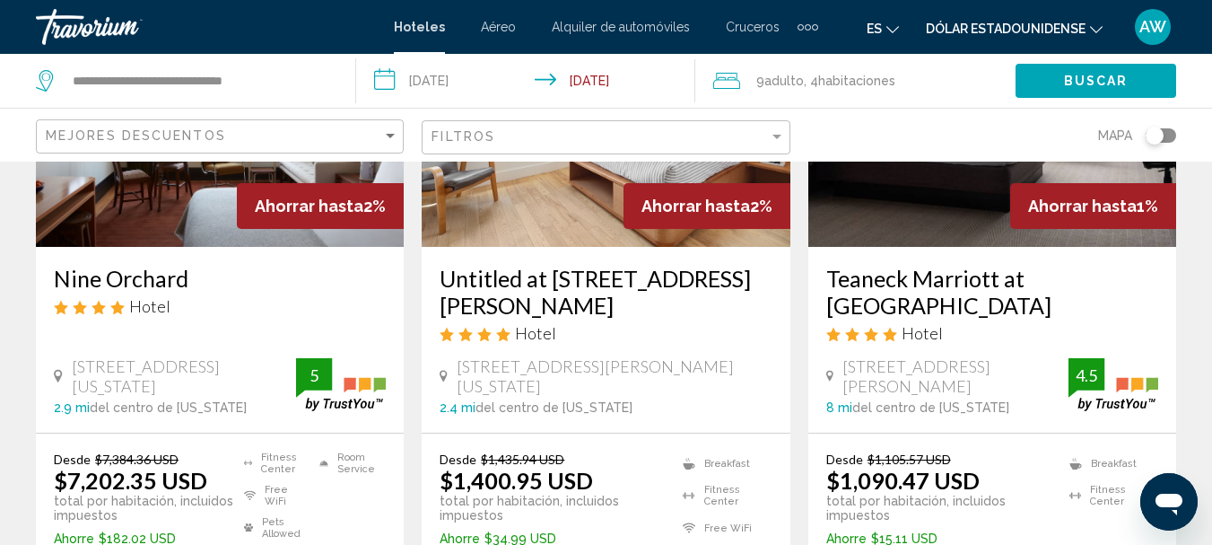
scroll to position [2422, 0]
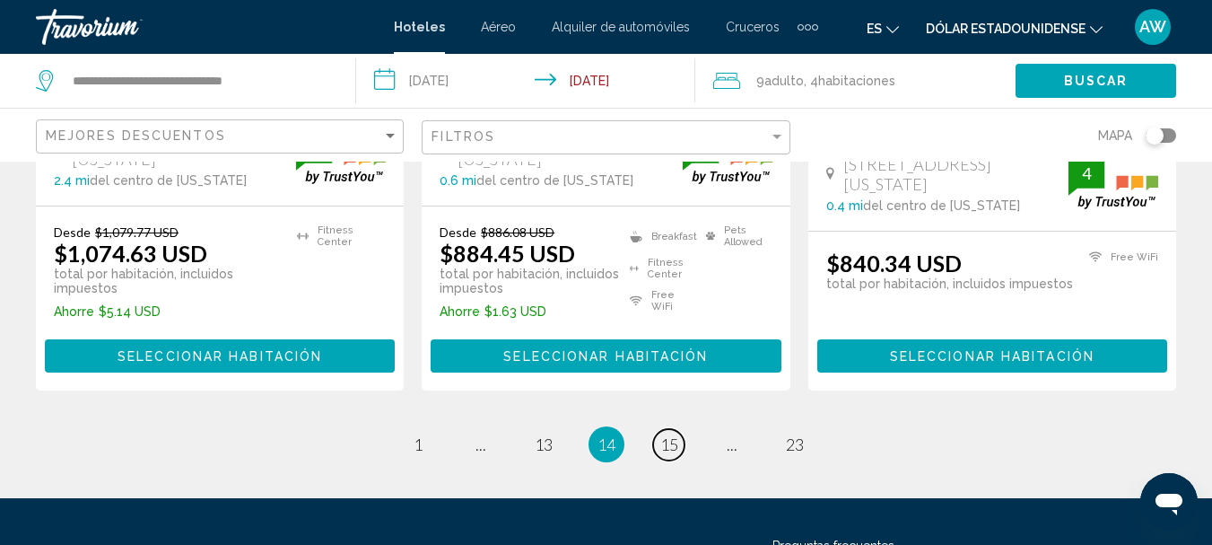
scroll to position [2662, 0]
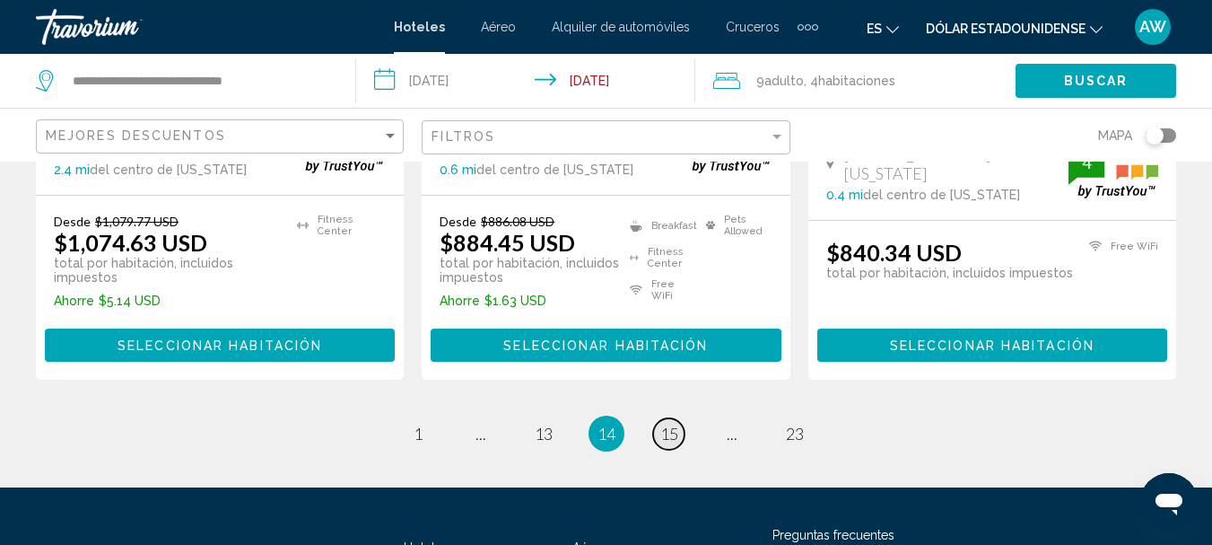
click at [671, 423] on span "15" at bounding box center [669, 433] width 18 height 20
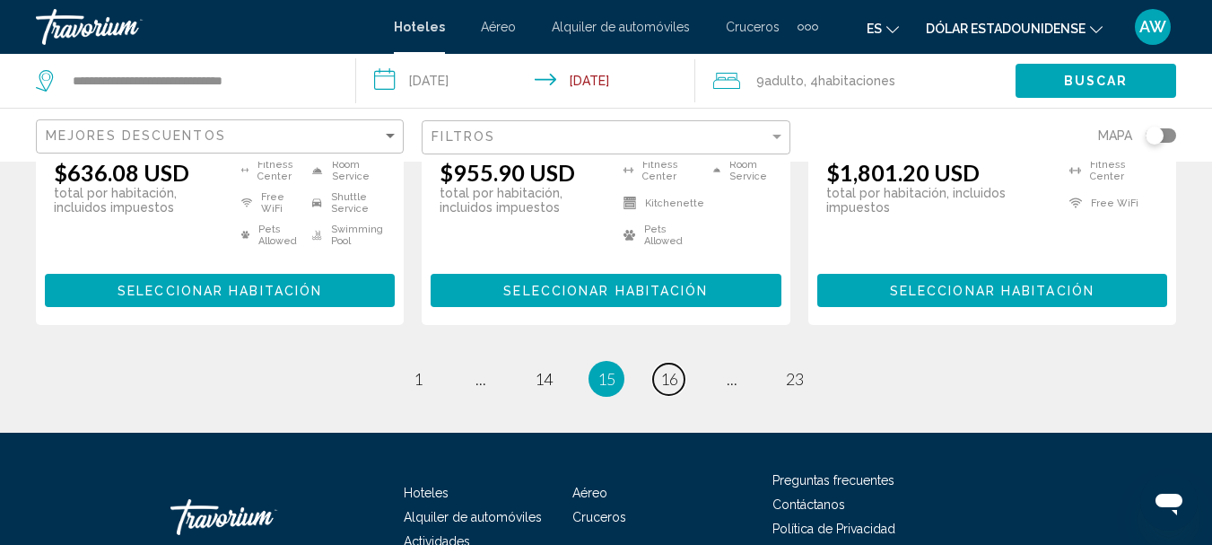
scroll to position [2686, 0]
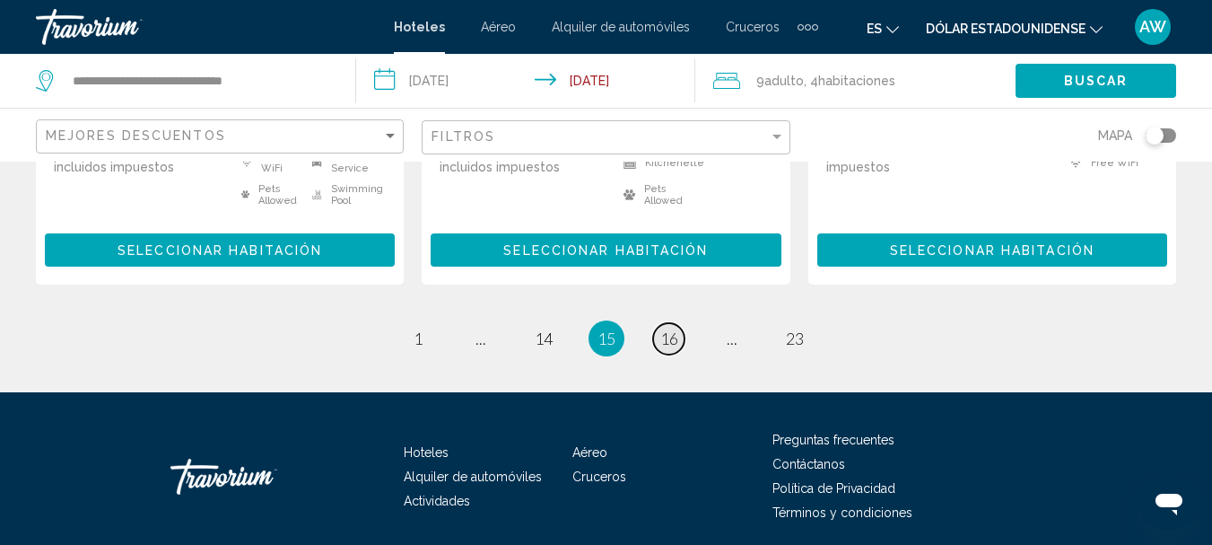
click at [674, 333] on span "16" at bounding box center [669, 338] width 18 height 20
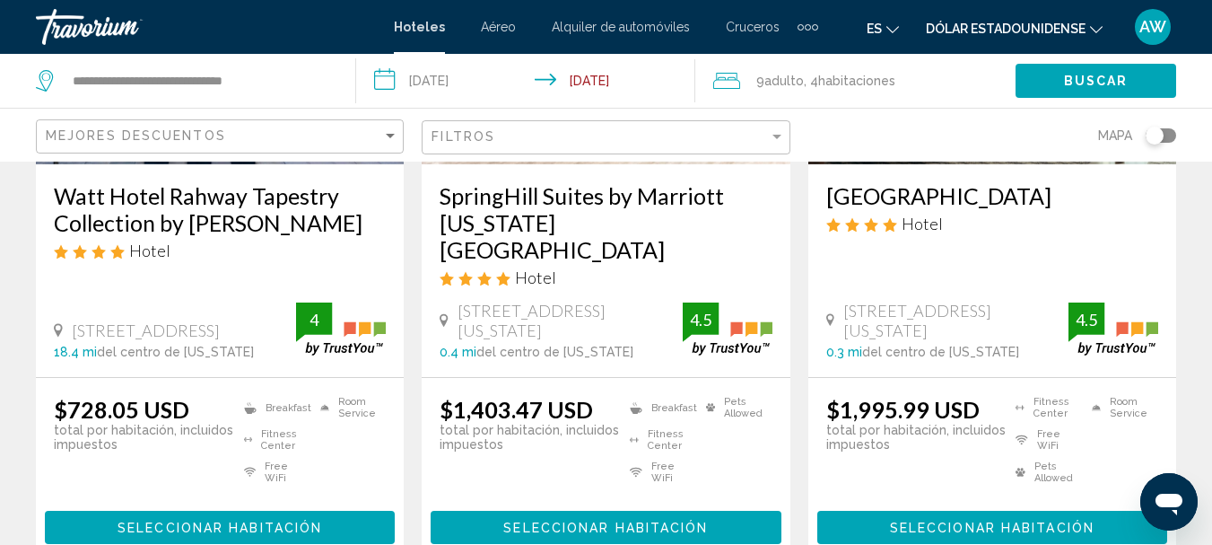
scroll to position [2633, 0]
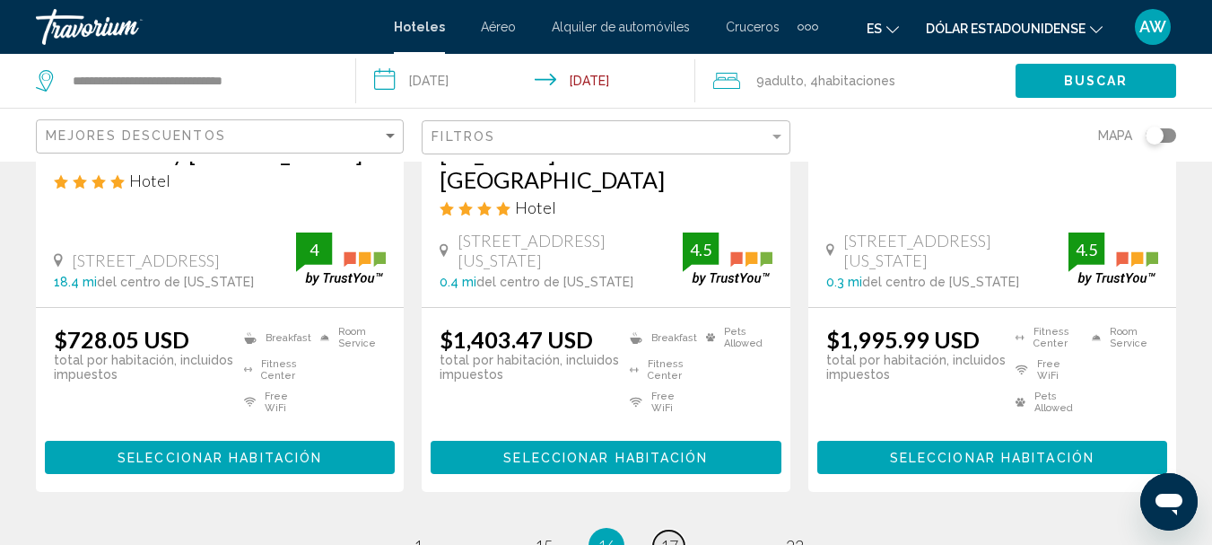
click at [676, 536] on span "17" at bounding box center [669, 546] width 18 height 20
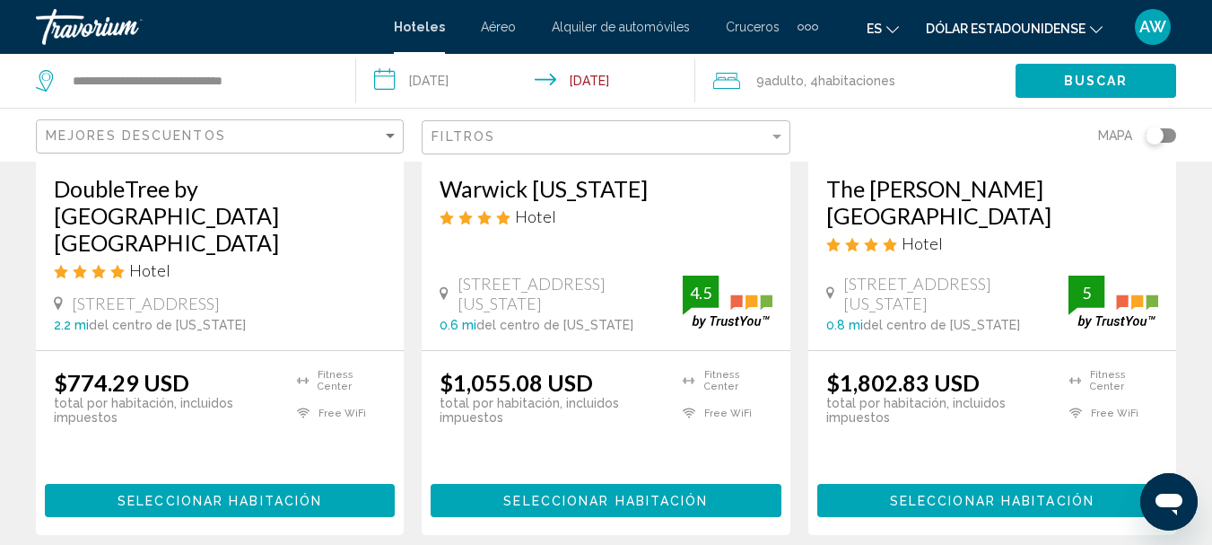
scroll to position [2521, 0]
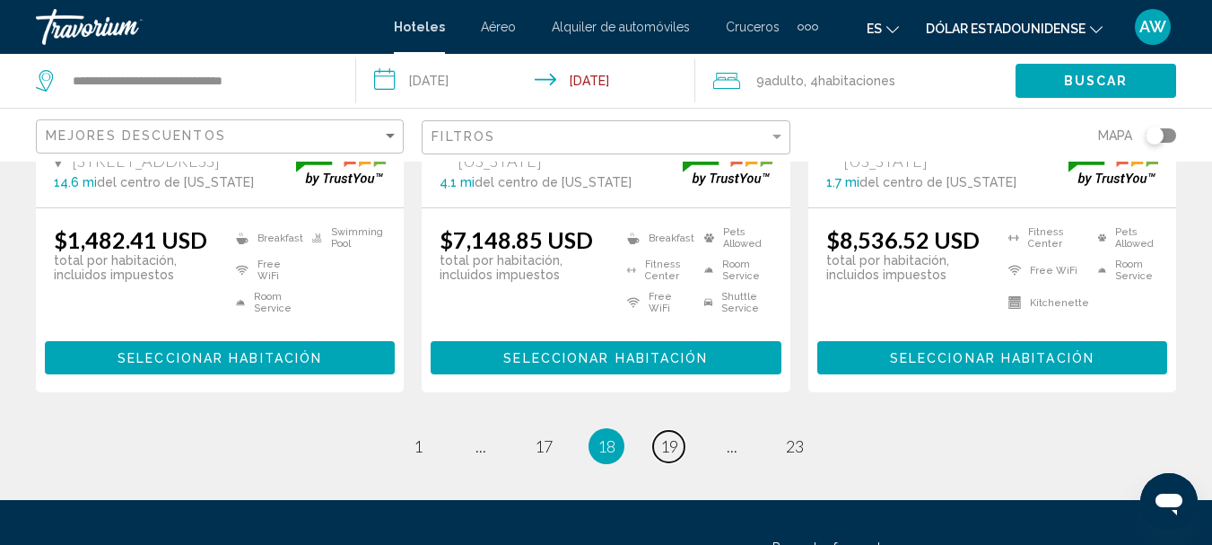
scroll to position [2623, 0]
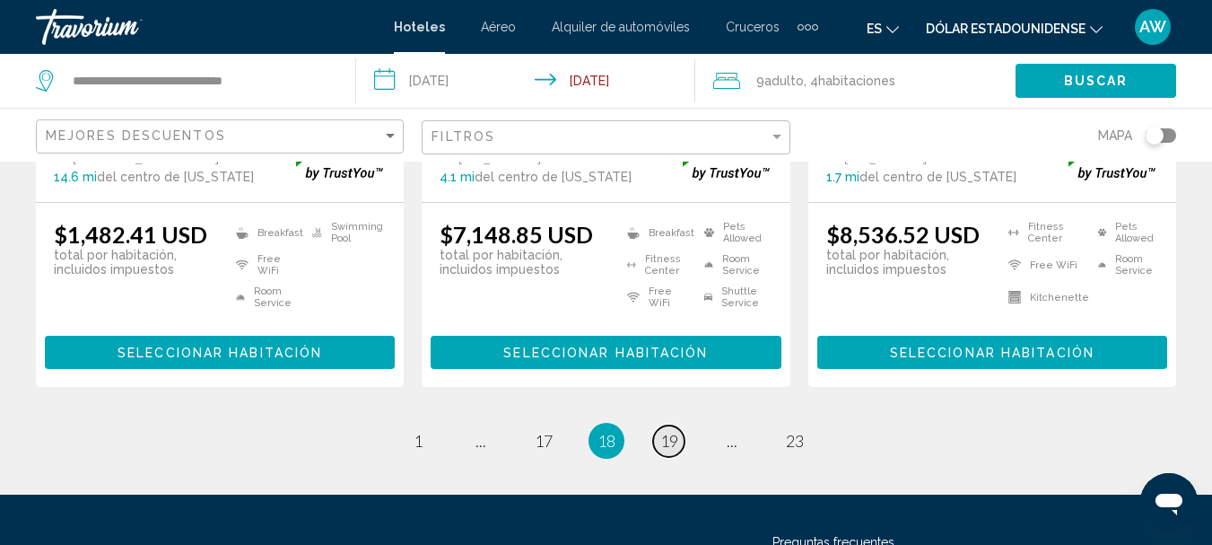
click at [667, 431] on span "19" at bounding box center [669, 441] width 18 height 20
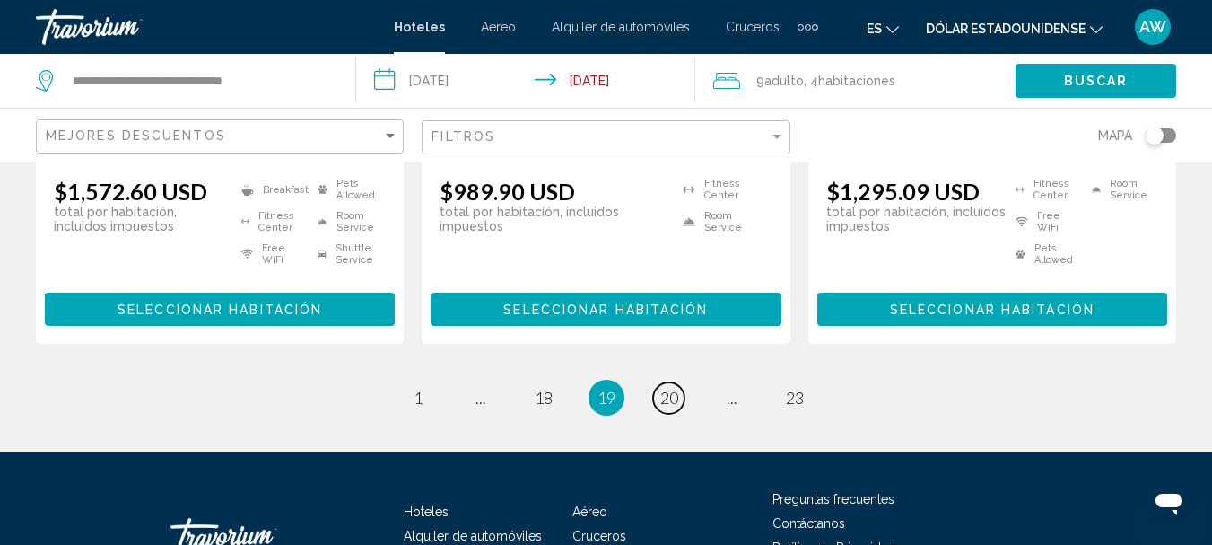
scroll to position [2625, 0]
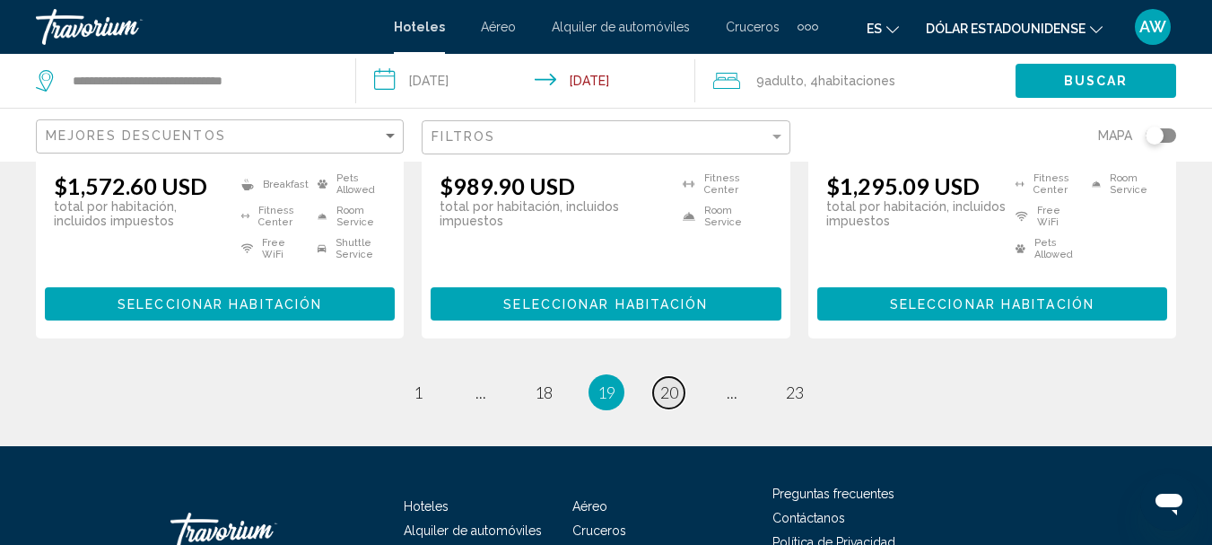
click at [668, 382] on span "20" at bounding box center [669, 392] width 18 height 20
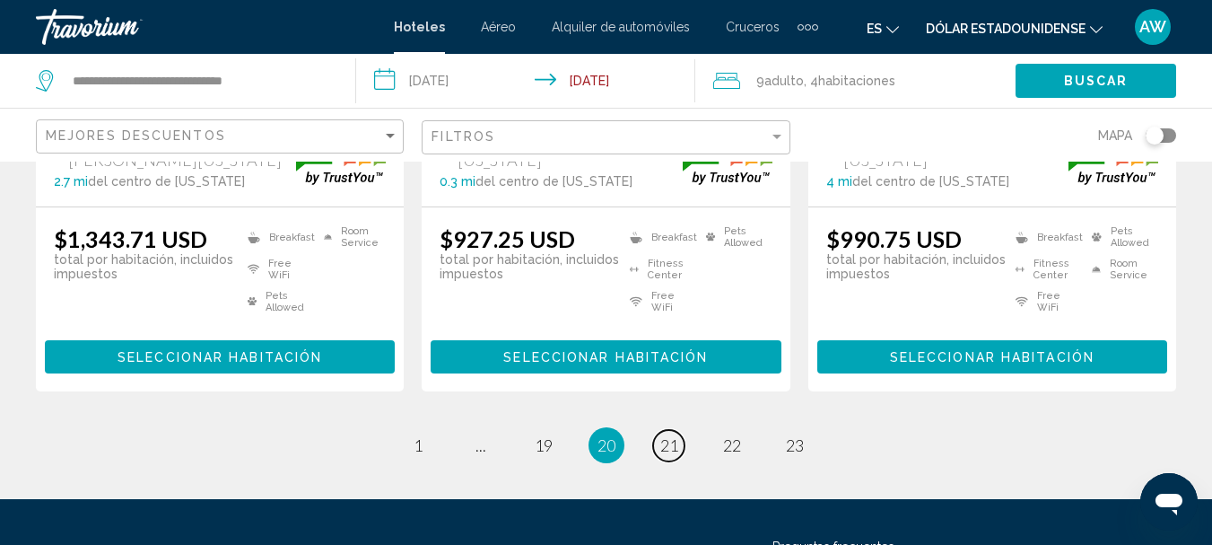
scroll to position [2676, 0]
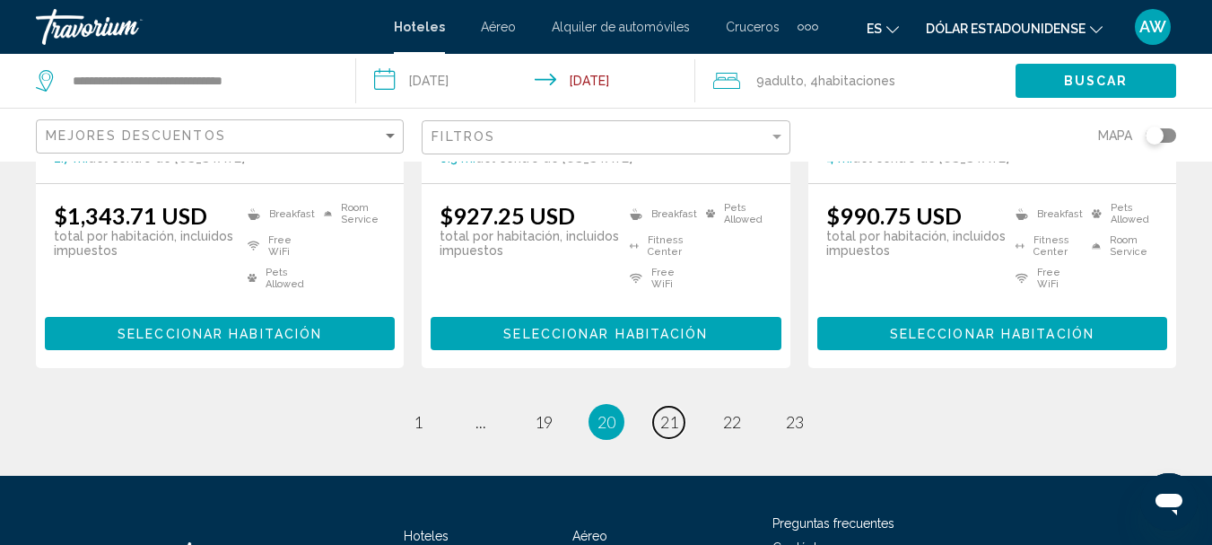
click at [671, 412] on span "21" at bounding box center [669, 422] width 18 height 20
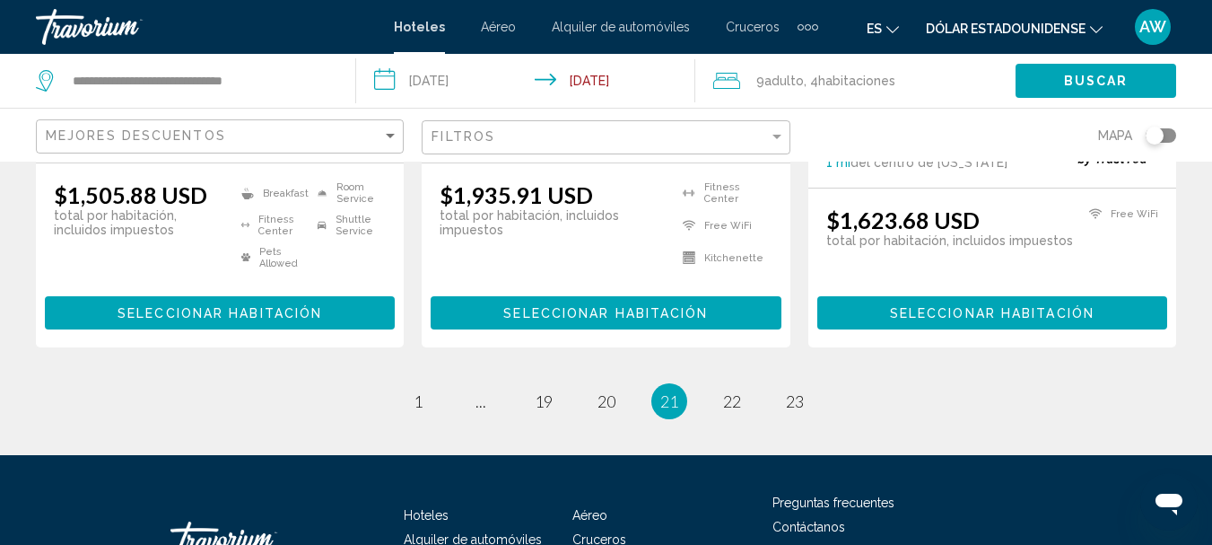
scroll to position [2597, 0]
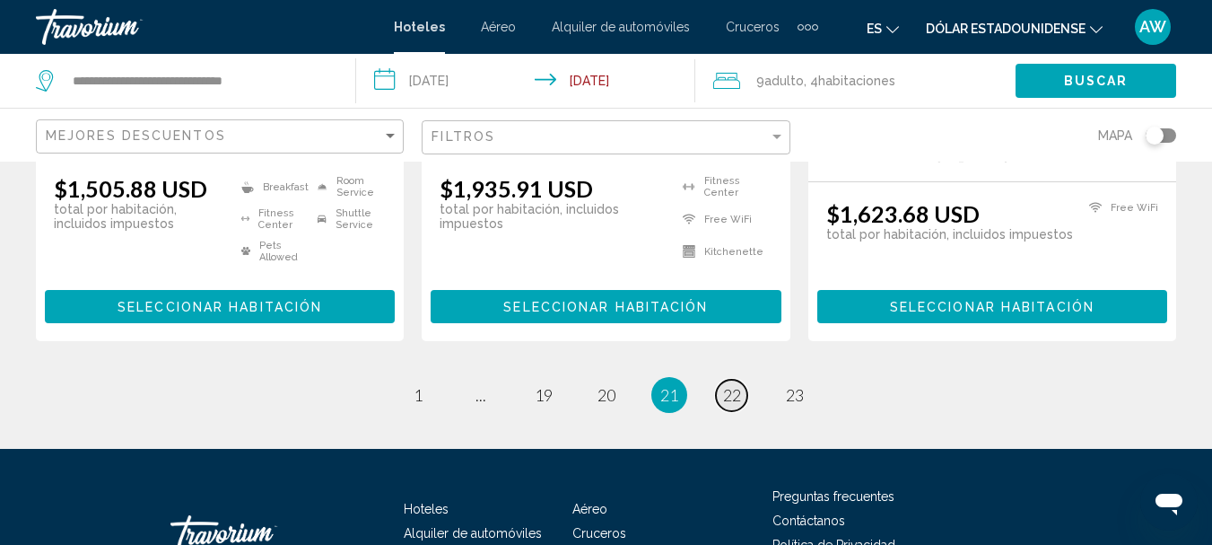
click at [723, 385] on span "22" at bounding box center [732, 395] width 18 height 20
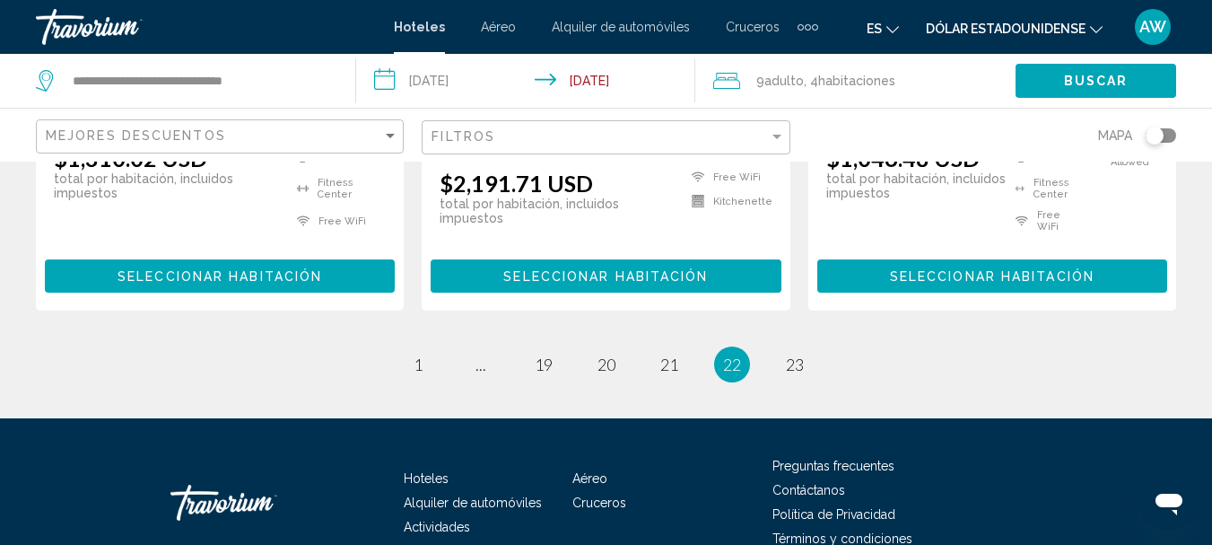
scroll to position [2686, 0]
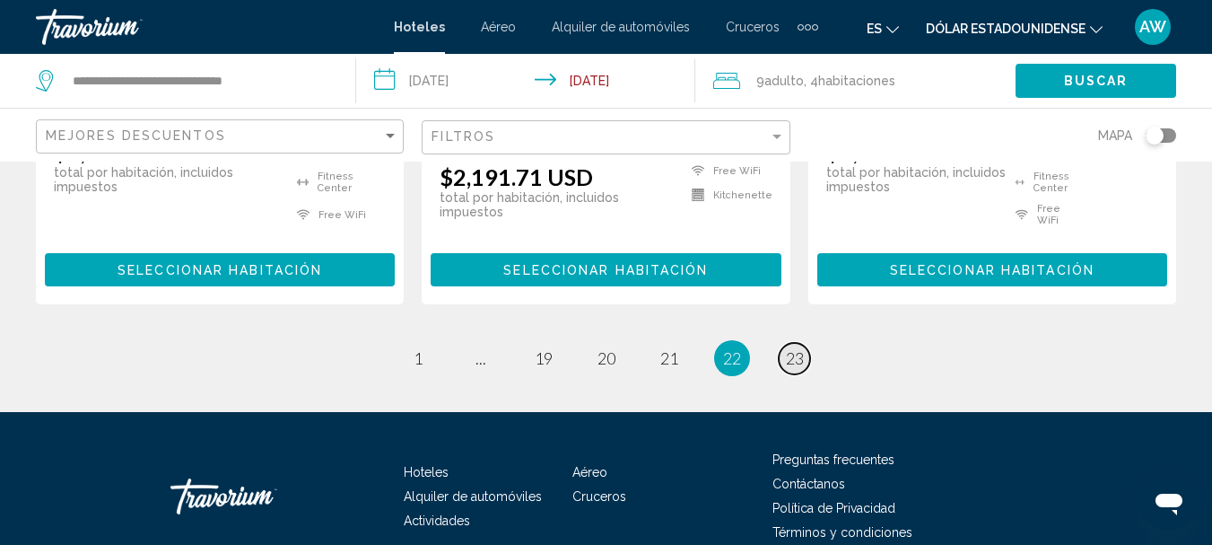
click at [787, 348] on span "23" at bounding box center [795, 358] width 18 height 20
